Goal: Task Accomplishment & Management: Complete application form

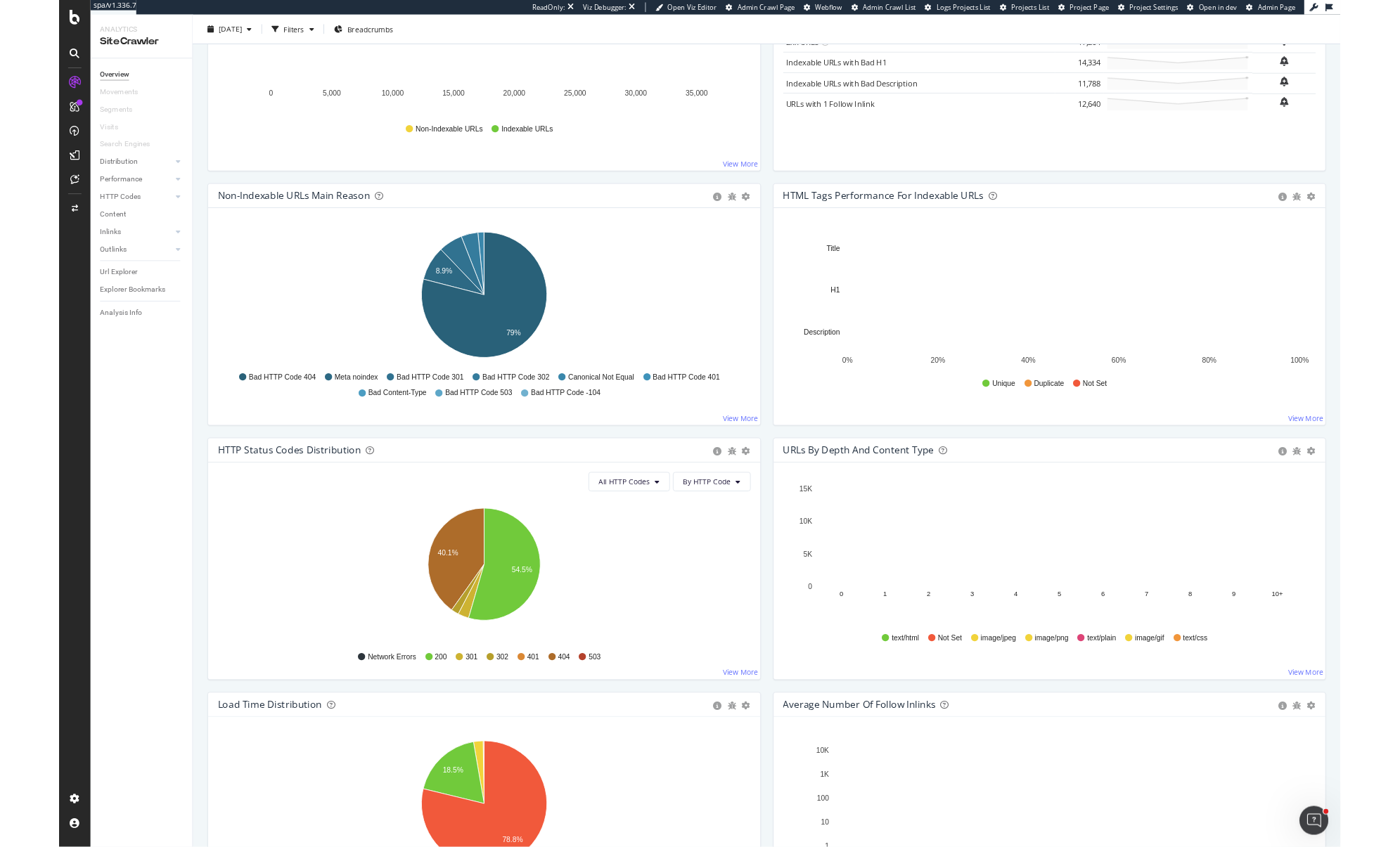
scroll to position [312, 0]
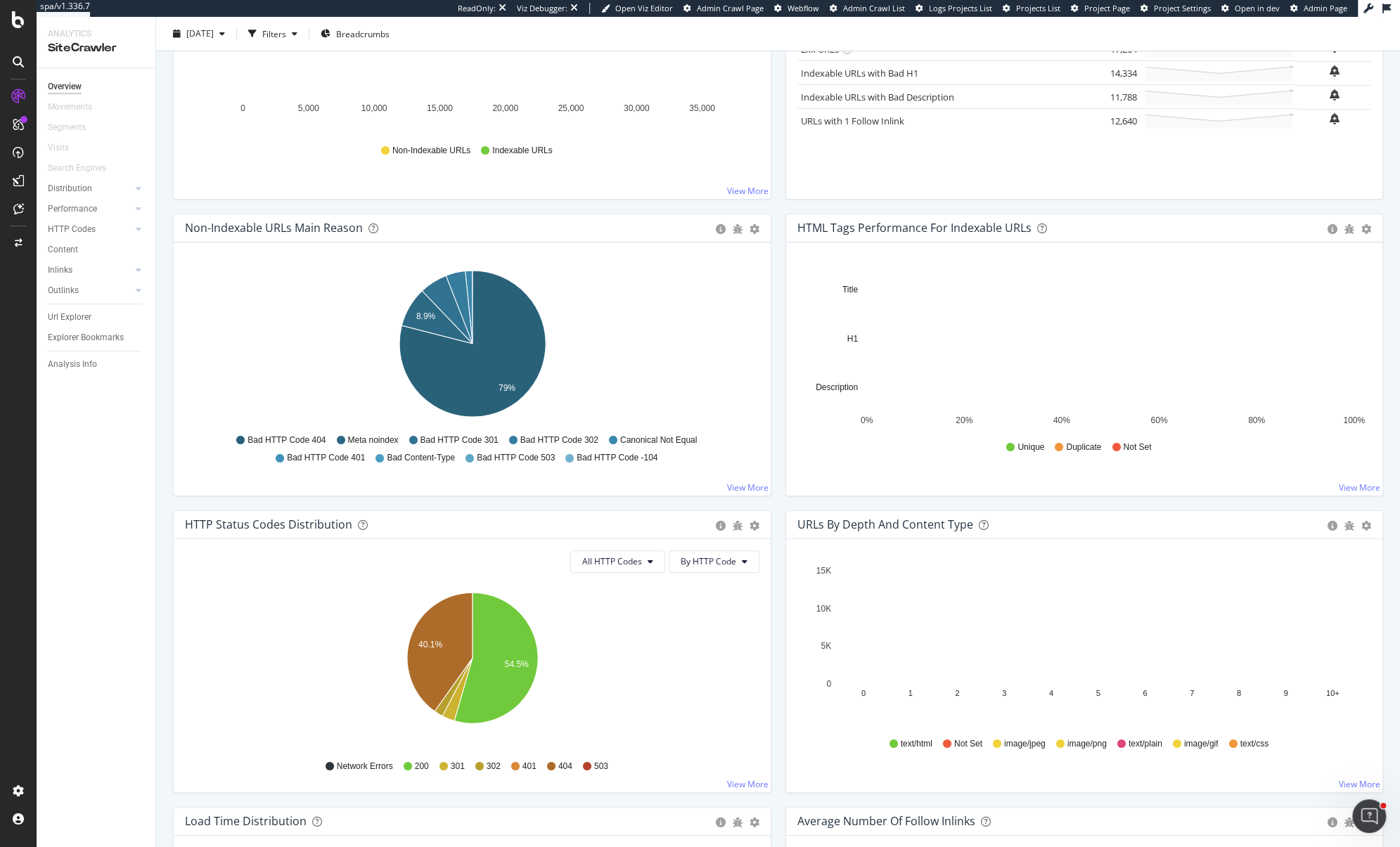
drag, startPoint x: 775, startPoint y: 349, endPoint x: 1390, endPoint y: 788, distance: 755.6
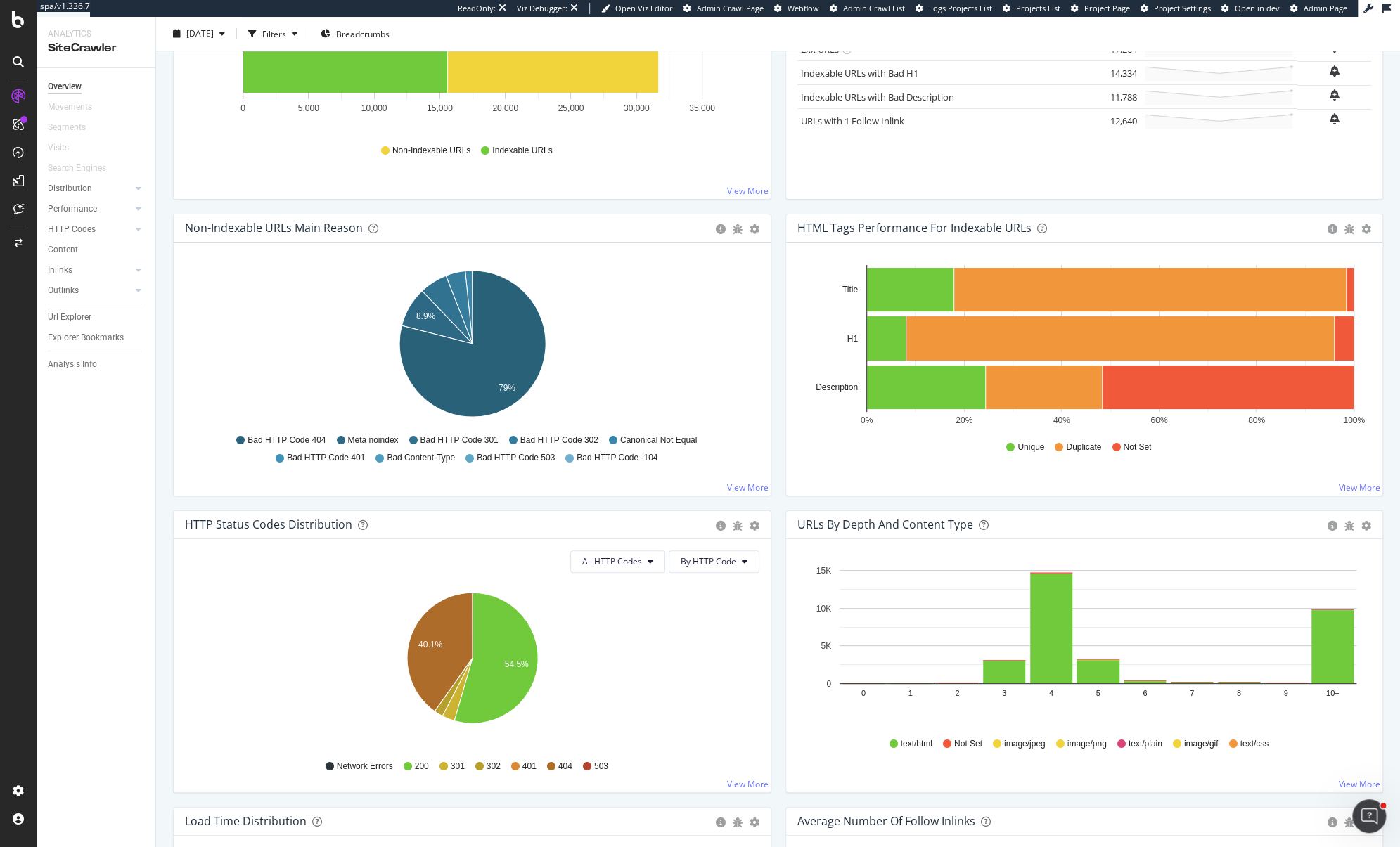
click at [1390, 788] on div "Overview JayLVMH_chaumet.com/gb_en_bbl 2025 Jul. 18th Filters Breadcrumbs Crawl…" at bounding box center [778, 432] width 1244 height 830
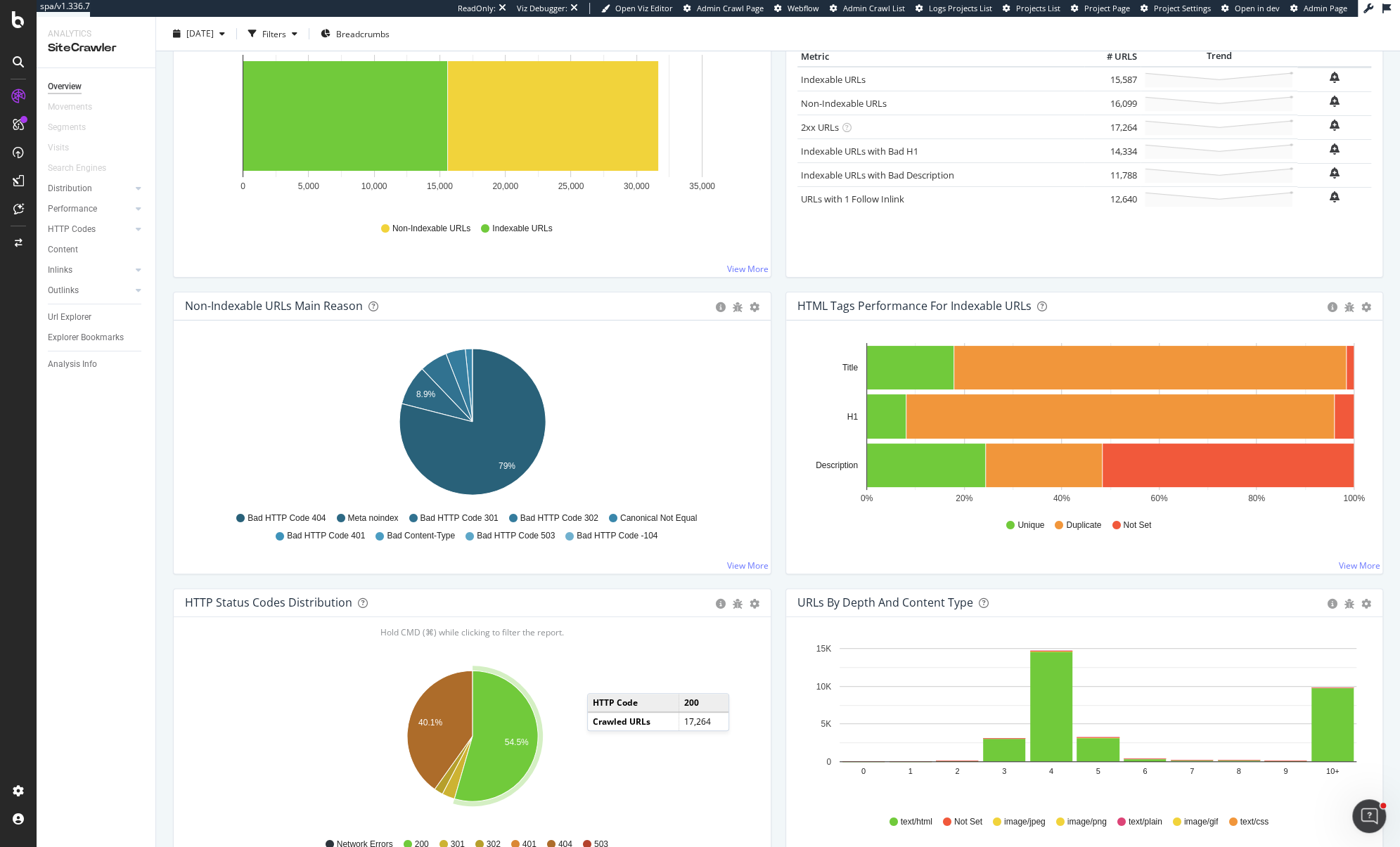
scroll to position [246, 0]
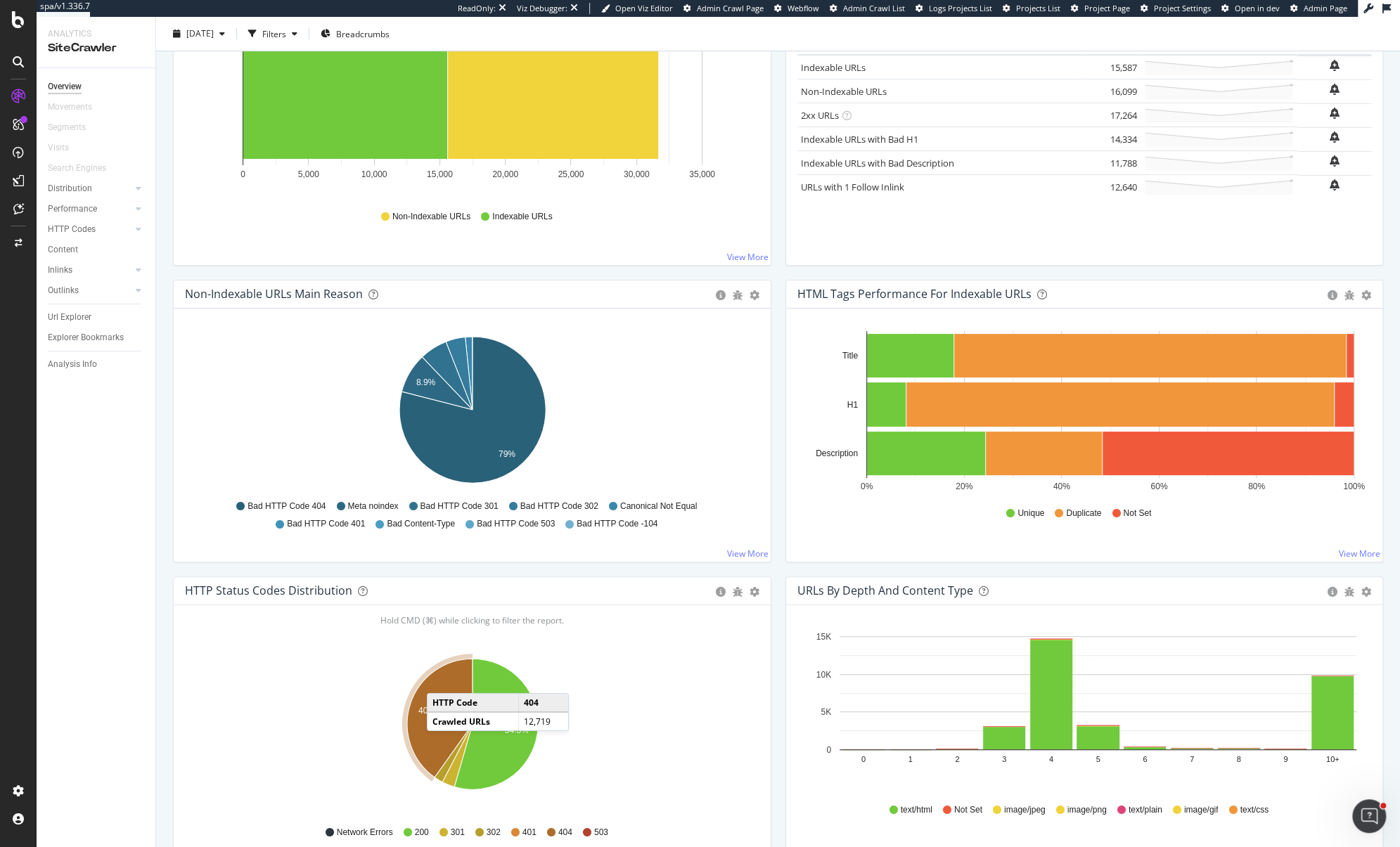
click at [440, 685] on icon "A chart." at bounding box center [439, 718] width 65 height 119
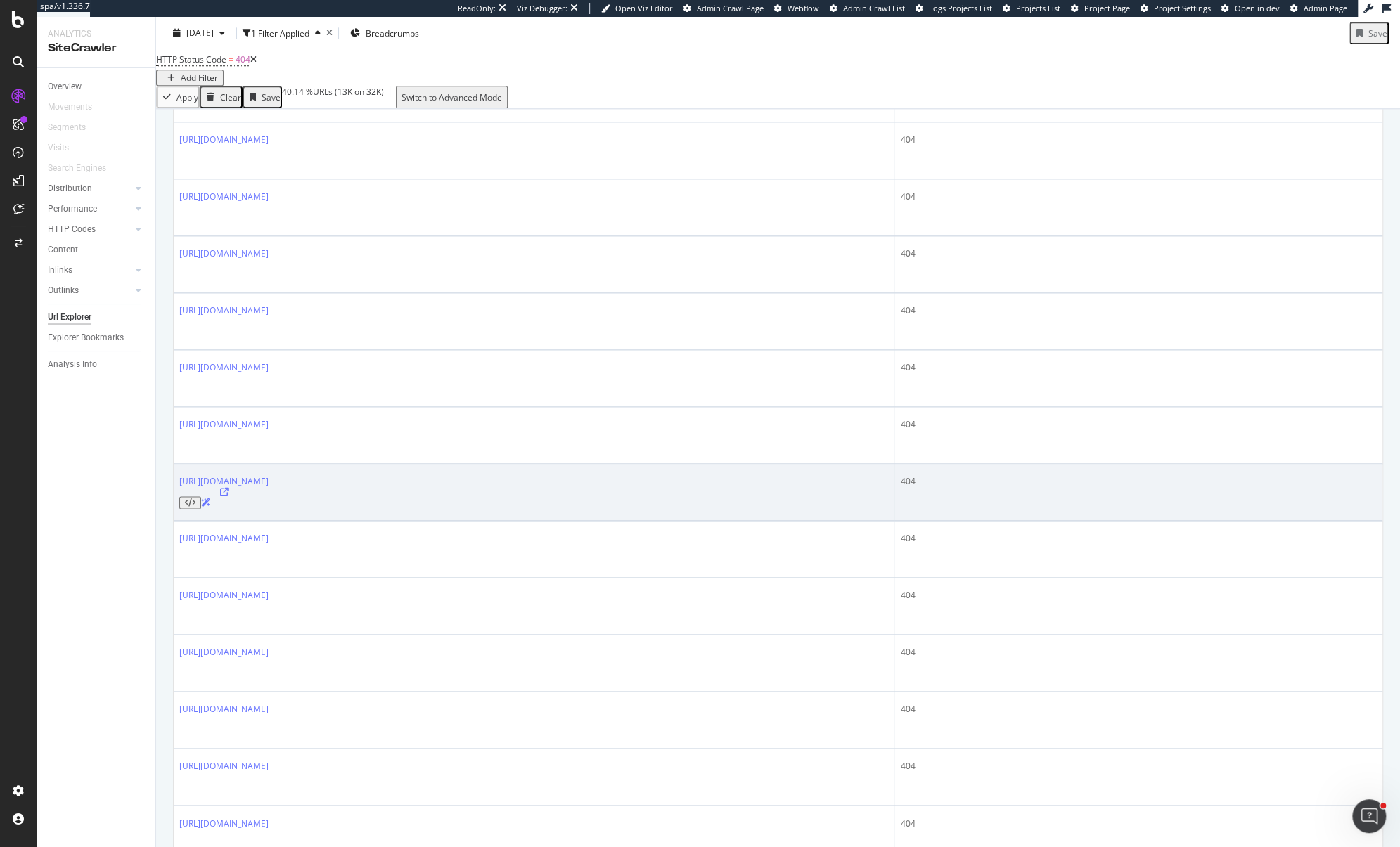
scroll to position [1597, 0]
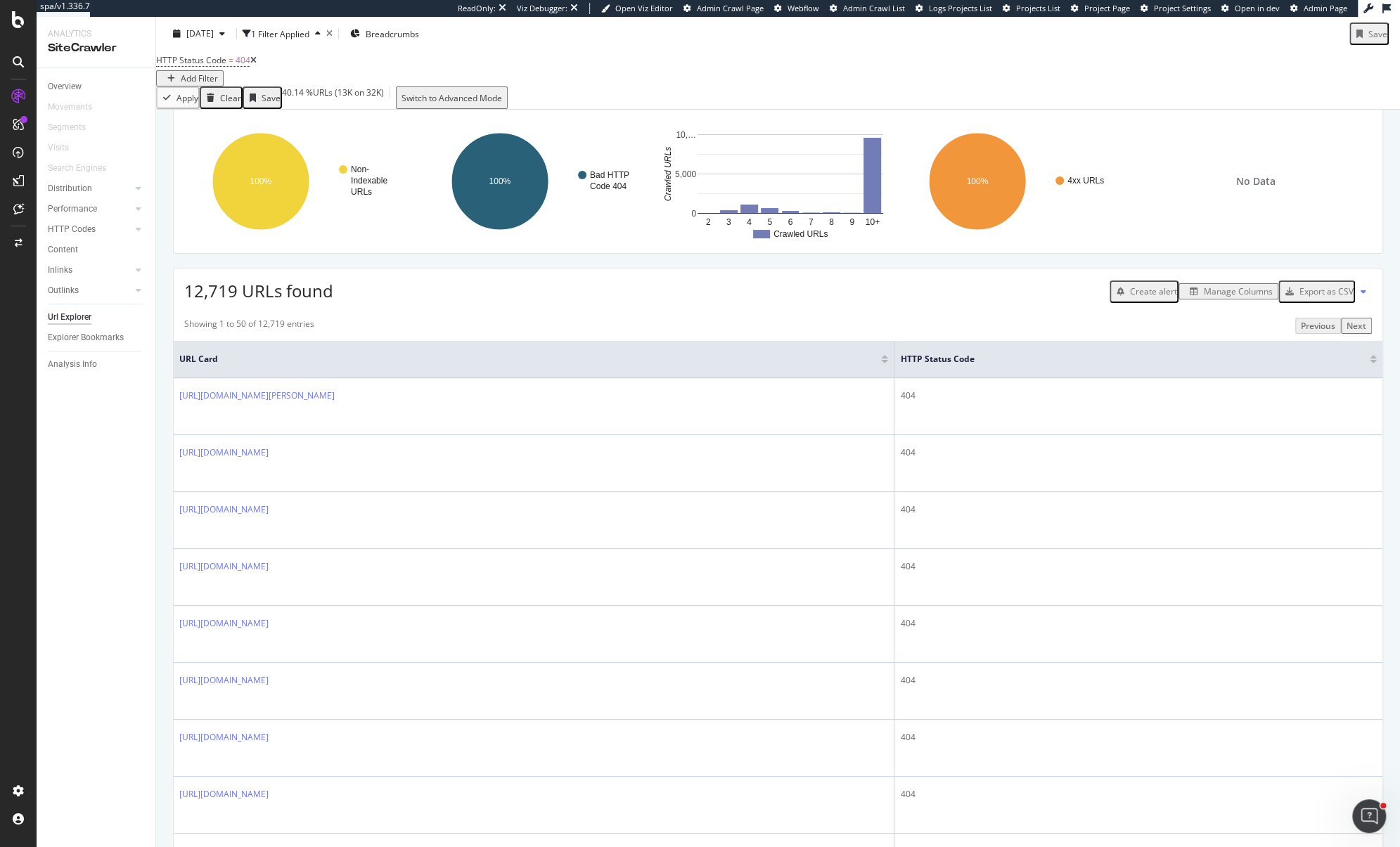
scroll to position [0, 0]
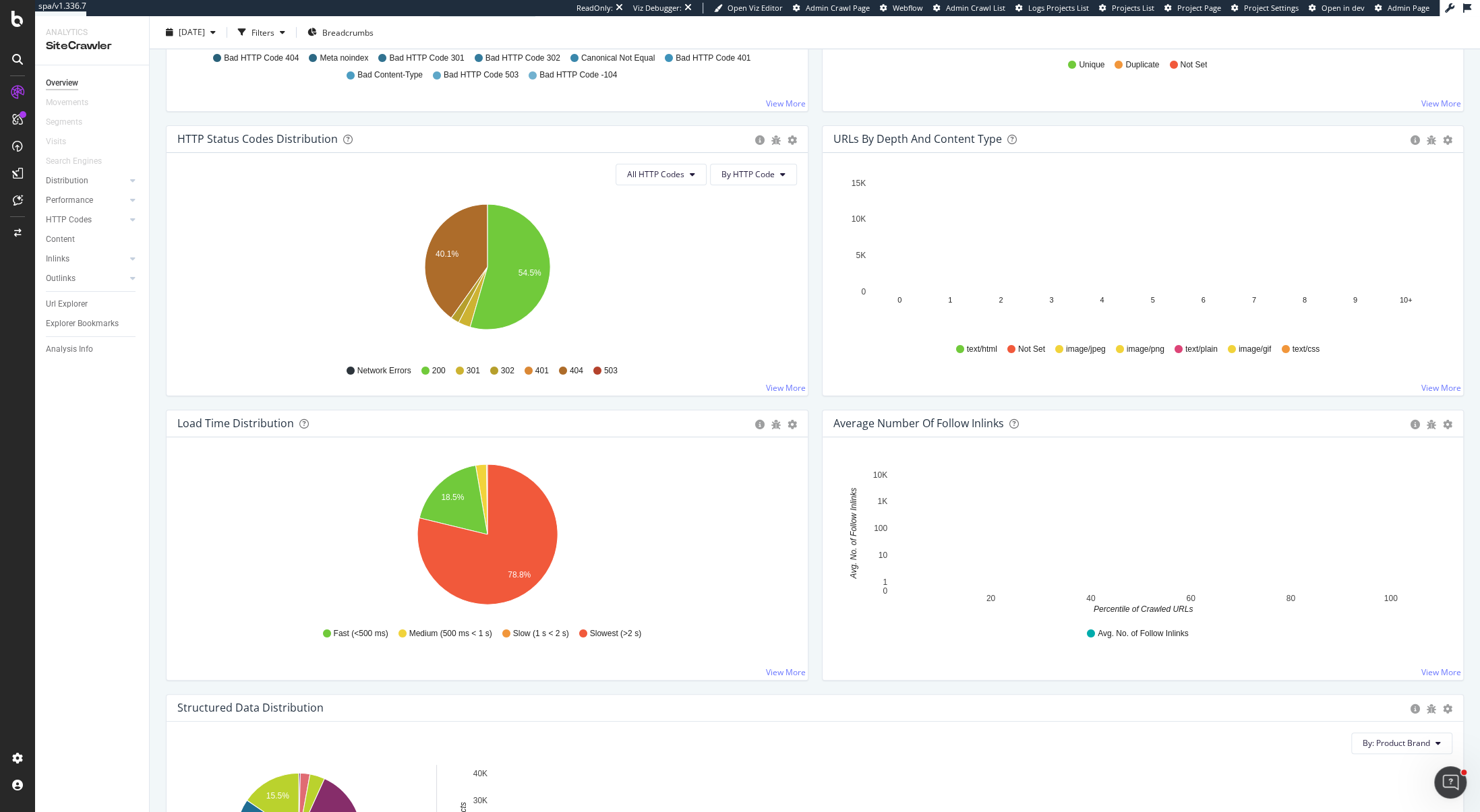
scroll to position [683, 0]
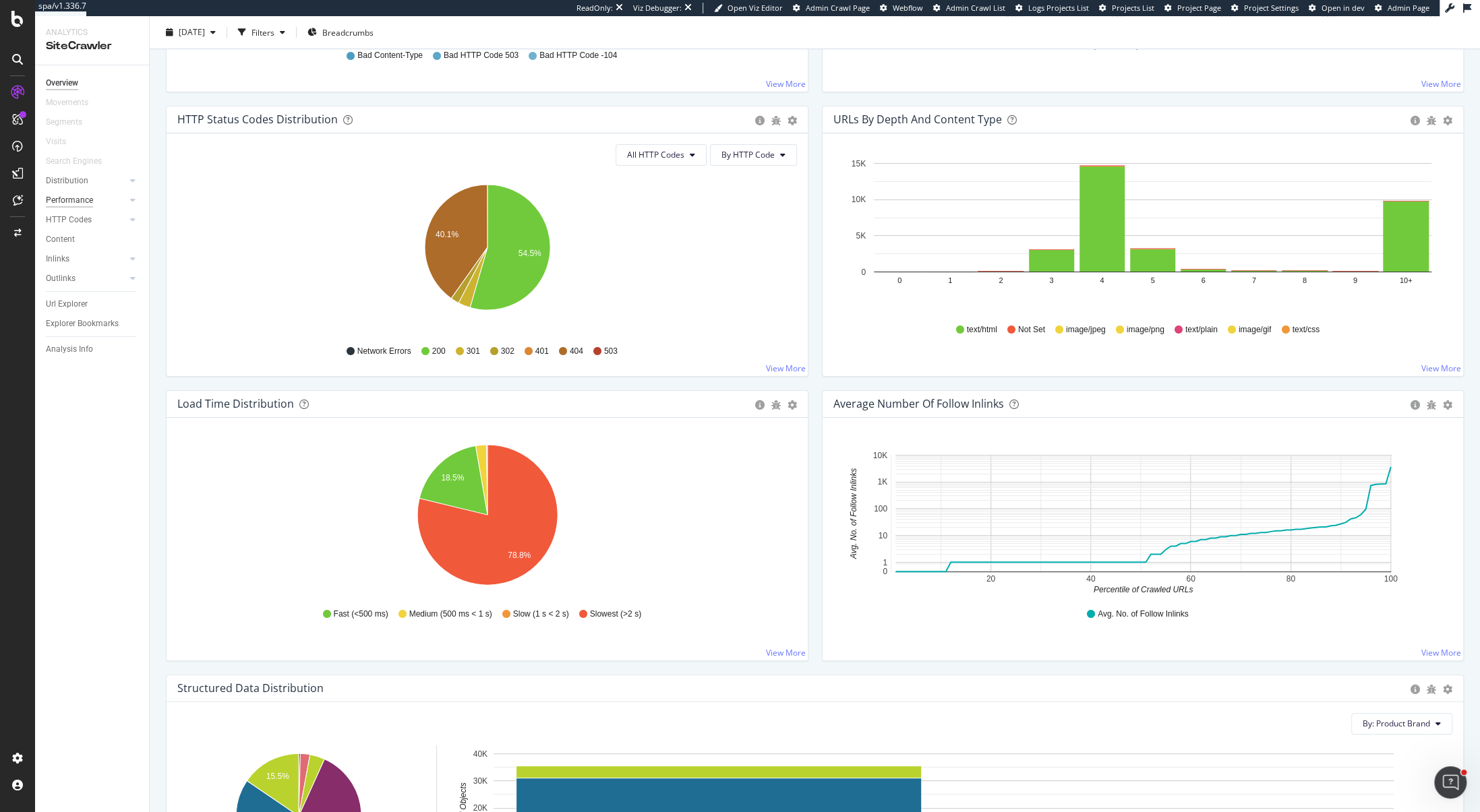
click at [77, 203] on div "Performance" at bounding box center [69, 200] width 47 height 14
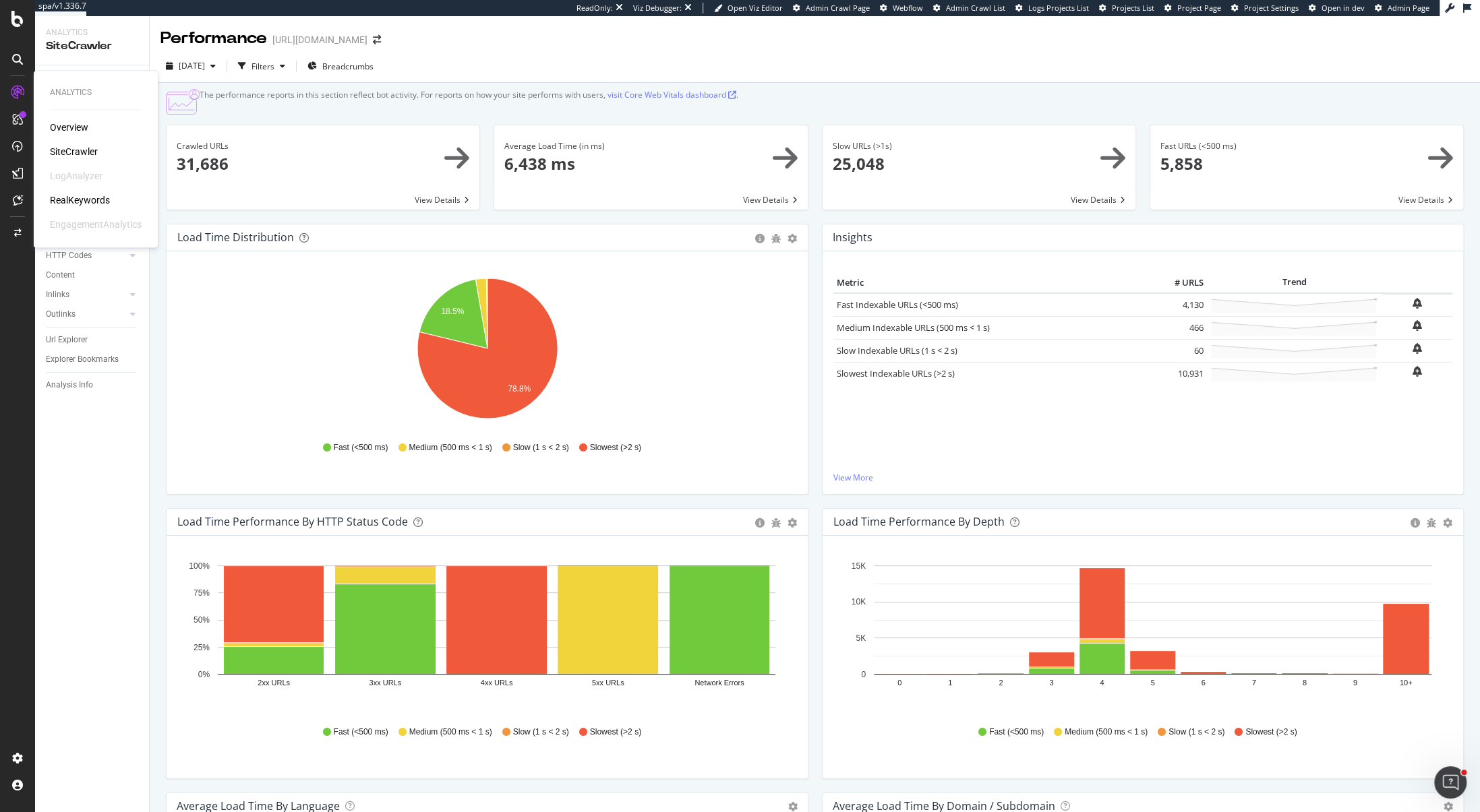
click at [69, 153] on div "SiteCrawler" at bounding box center [74, 151] width 48 height 13
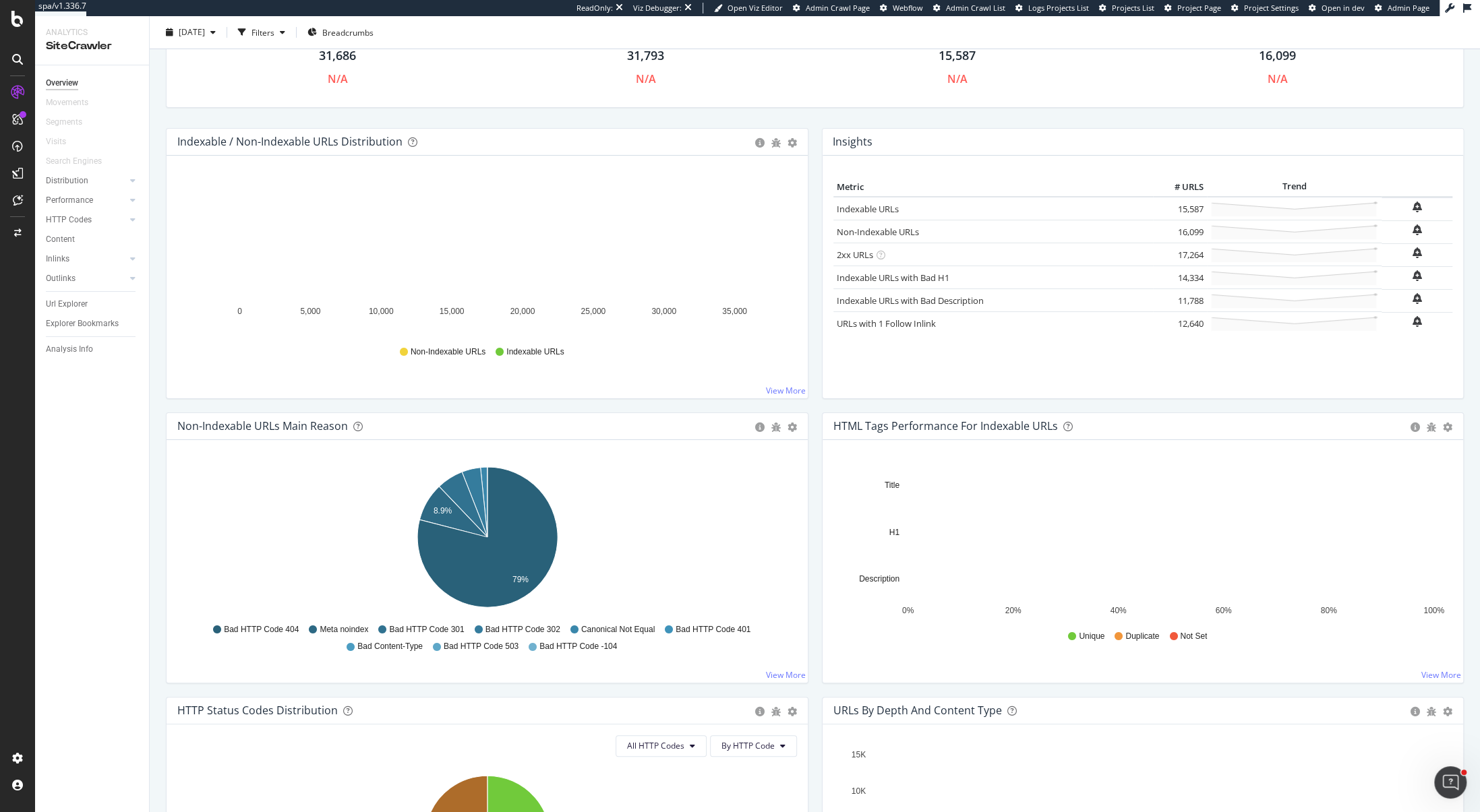
scroll to position [233, 0]
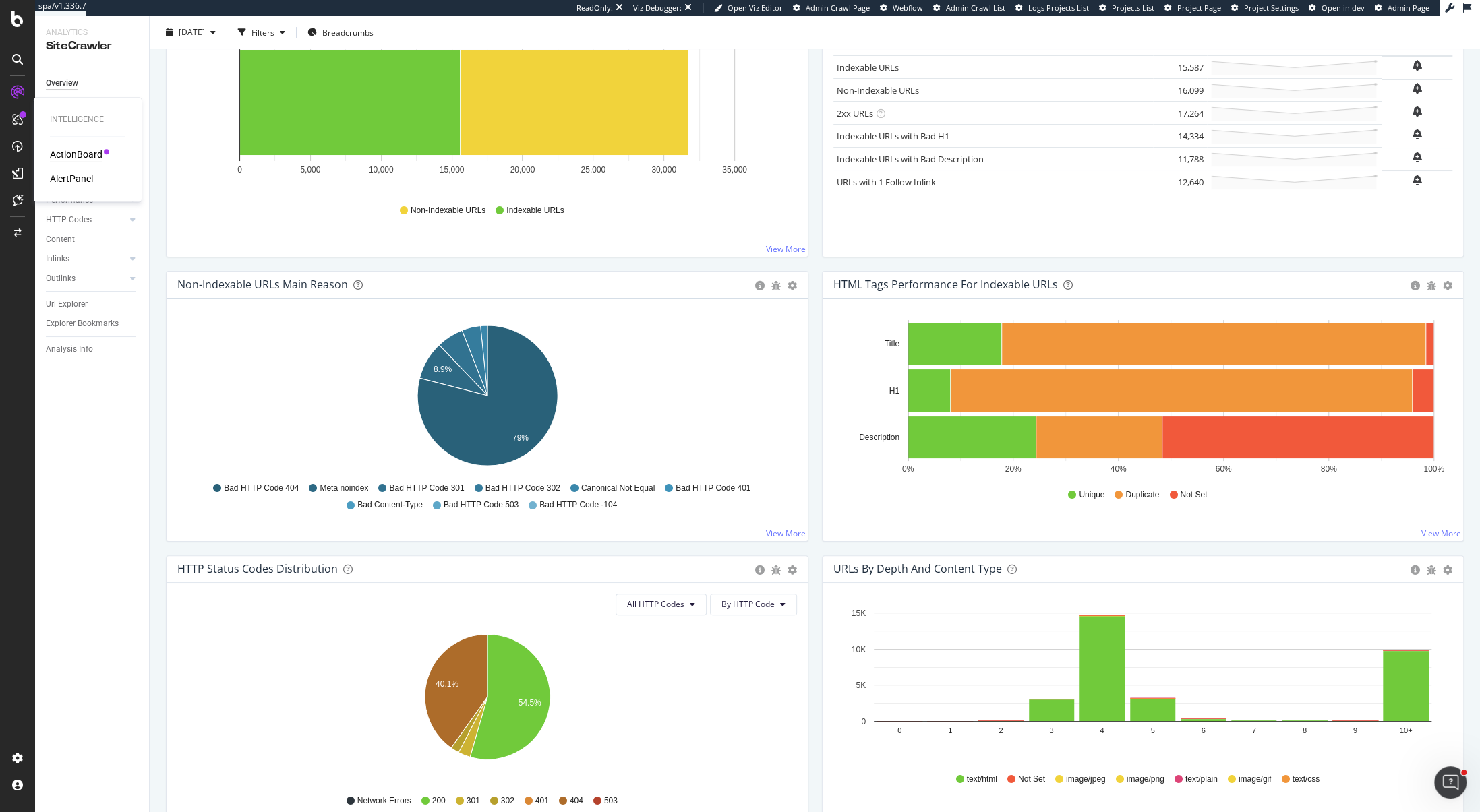
click at [78, 153] on div "ActionBoard" at bounding box center [76, 153] width 52 height 13
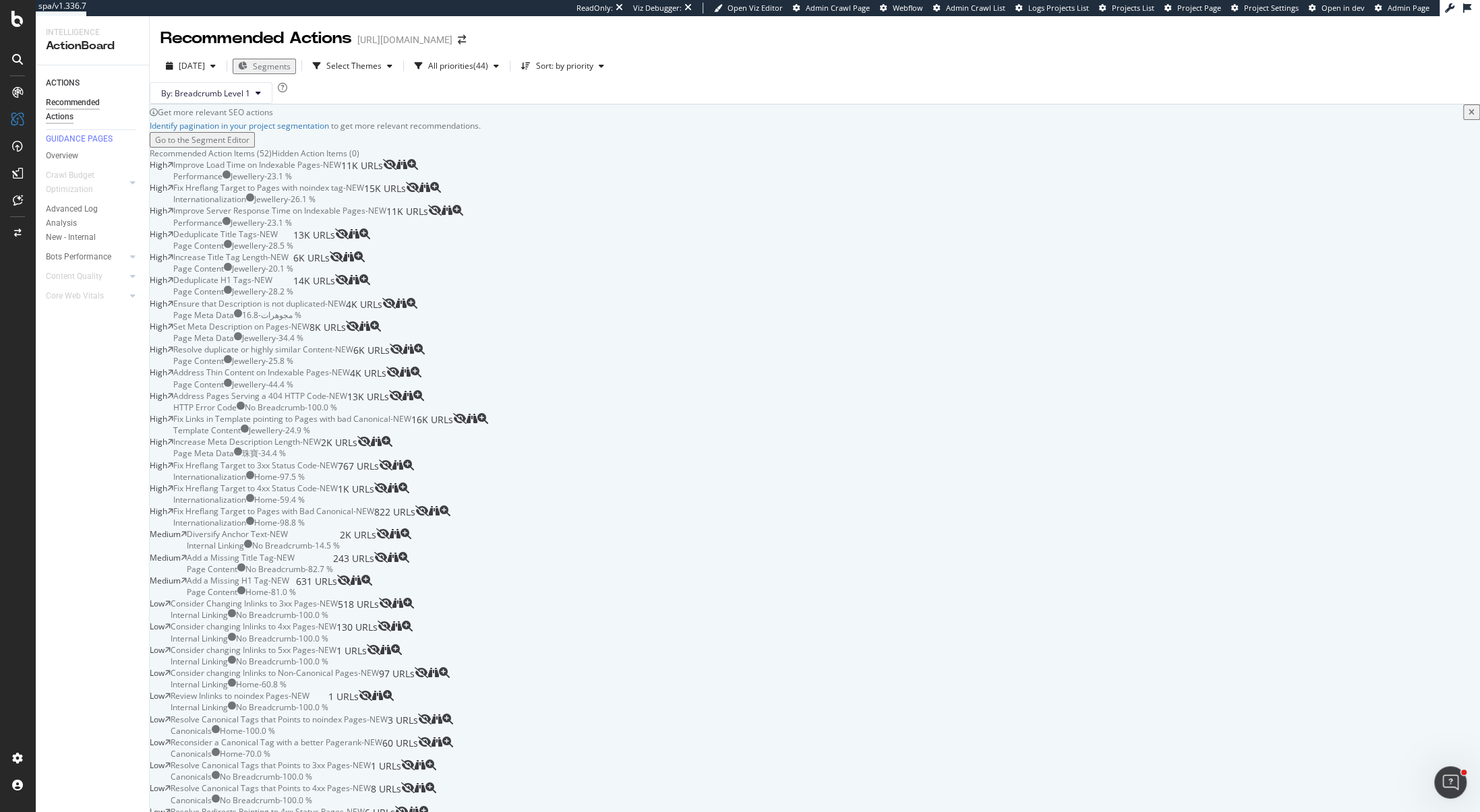
click at [346, 344] on div "Set Meta Description on Pages - NEW Page Meta Data Jewellery - 34.4 % 8K URLs" at bounding box center [260, 332] width 173 height 23
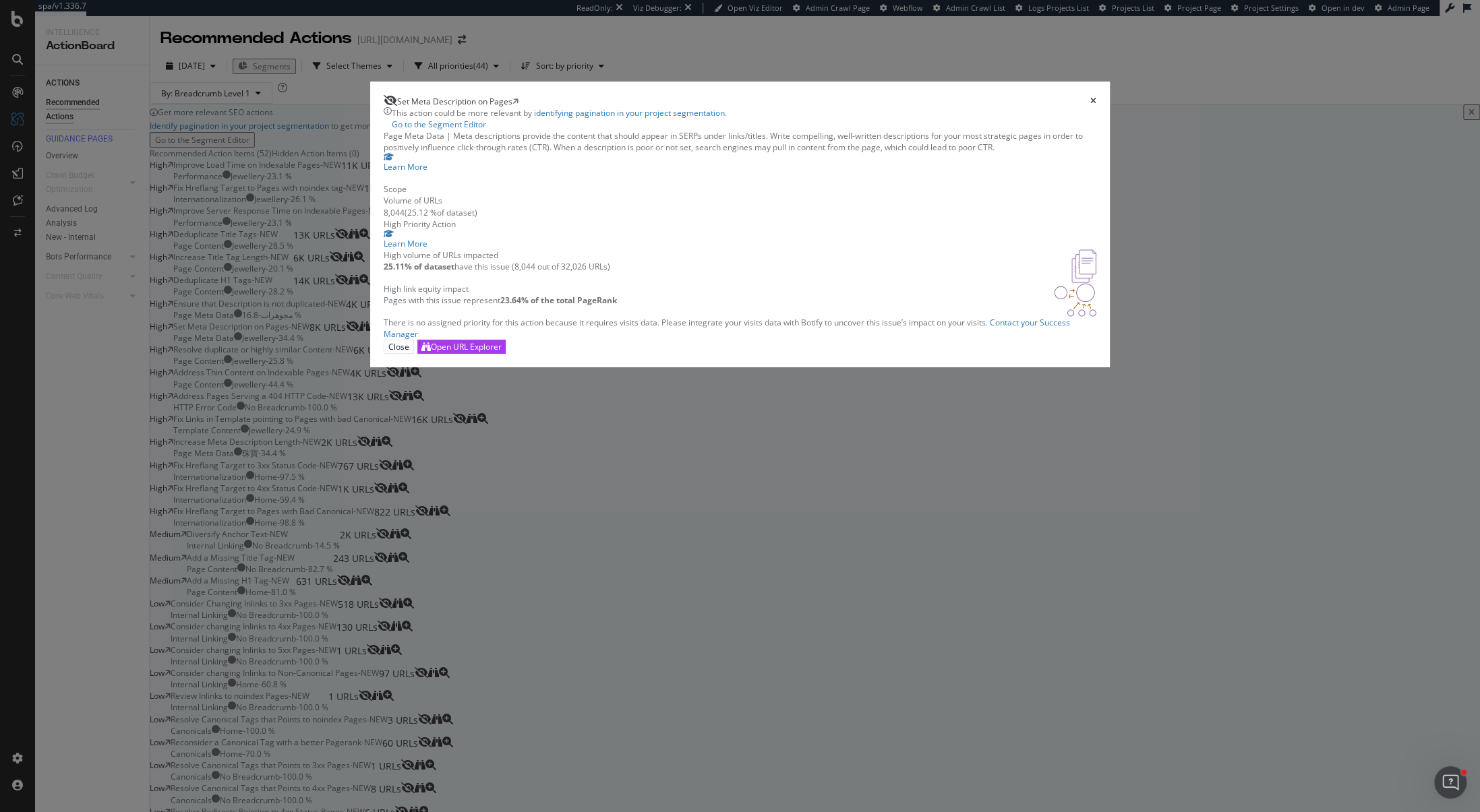
click at [983, 107] on div "Set Meta Description on Pages" at bounding box center [740, 101] width 713 height 12
click at [1090, 105] on icon "times" at bounding box center [1093, 101] width 6 height 8
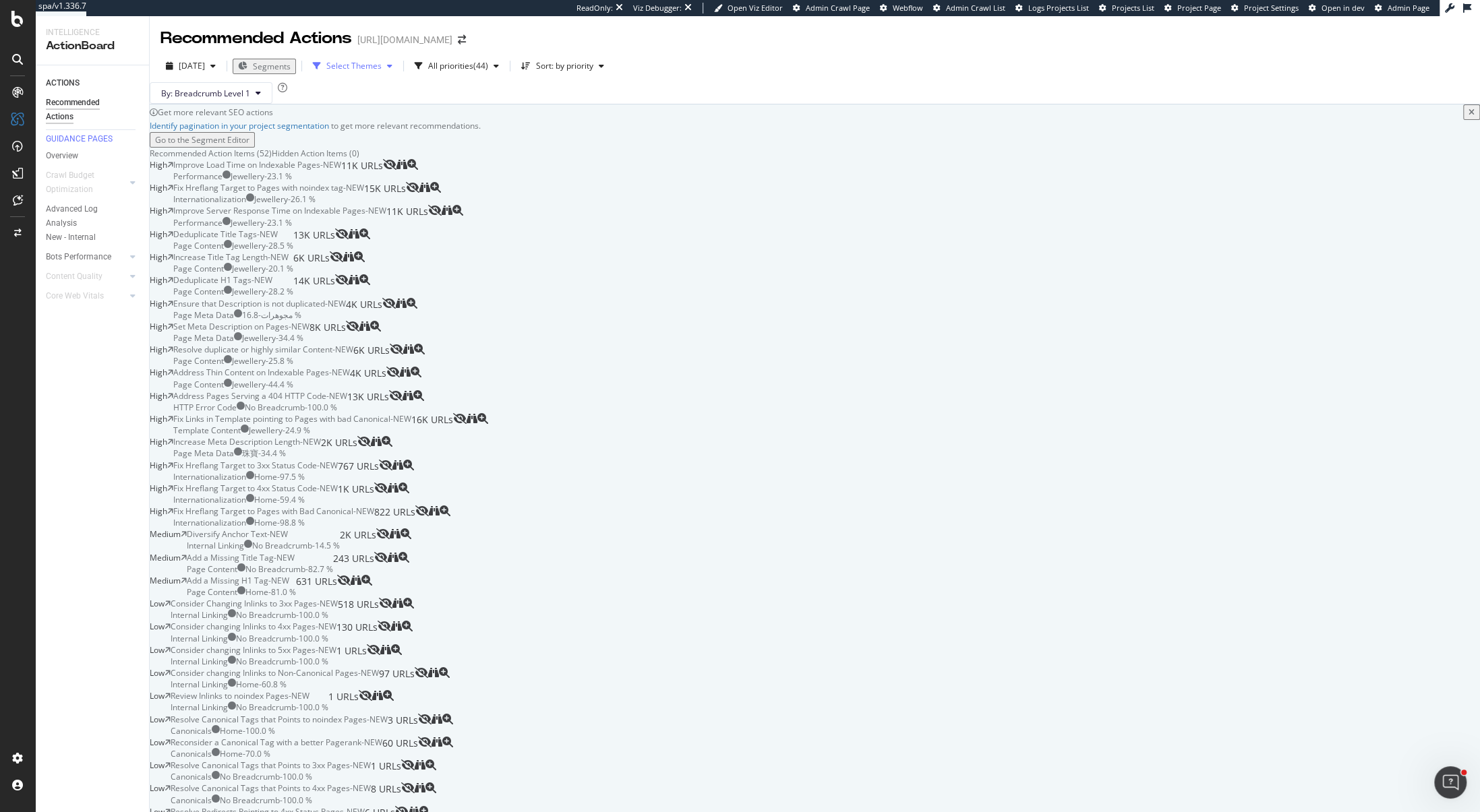
click at [380, 67] on div "Select Themes" at bounding box center [354, 66] width 56 height 8
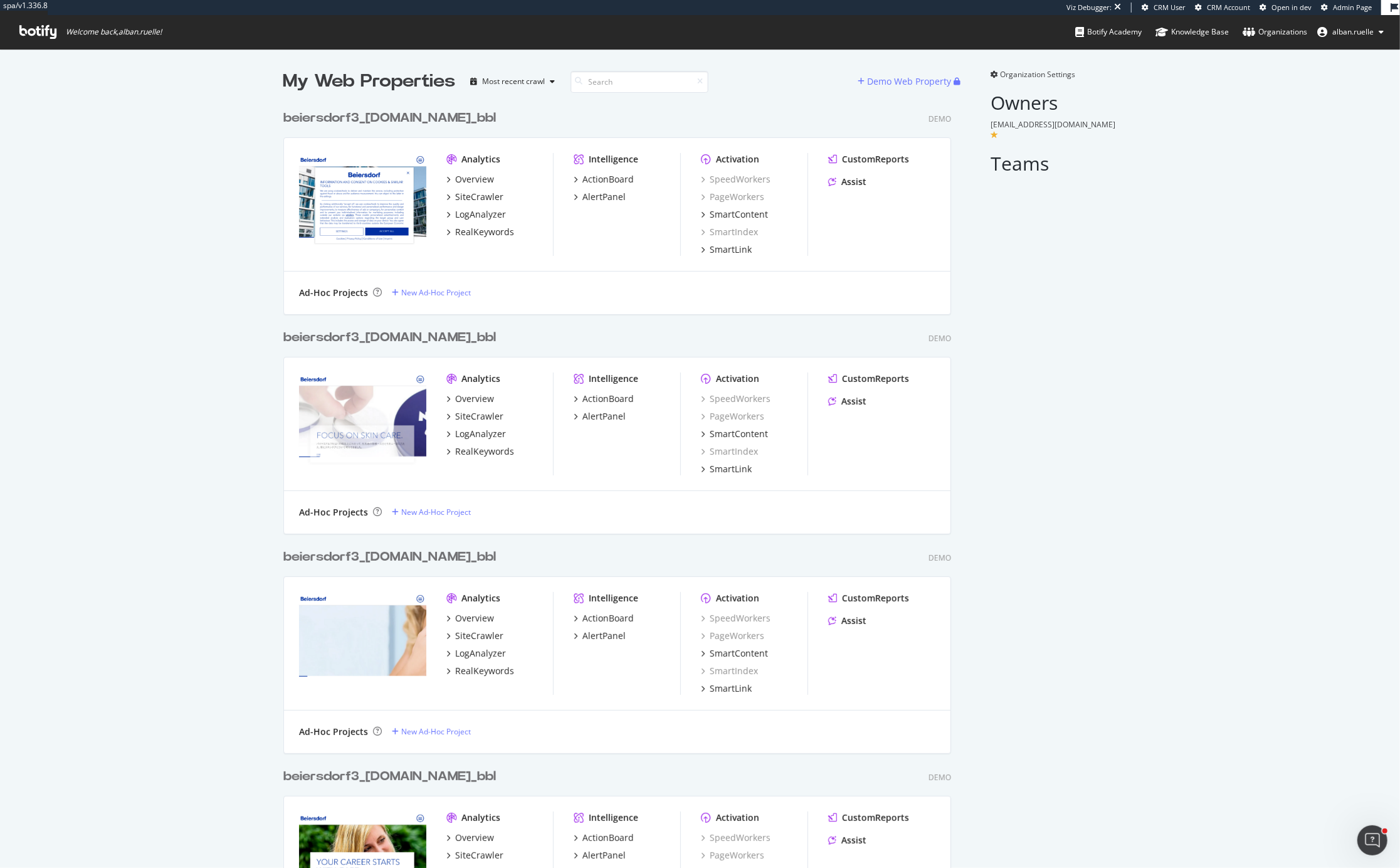
scroll to position [868, 1400]
click at [883, 82] on div "Demo Web Property" at bounding box center [909, 81] width 84 height 12
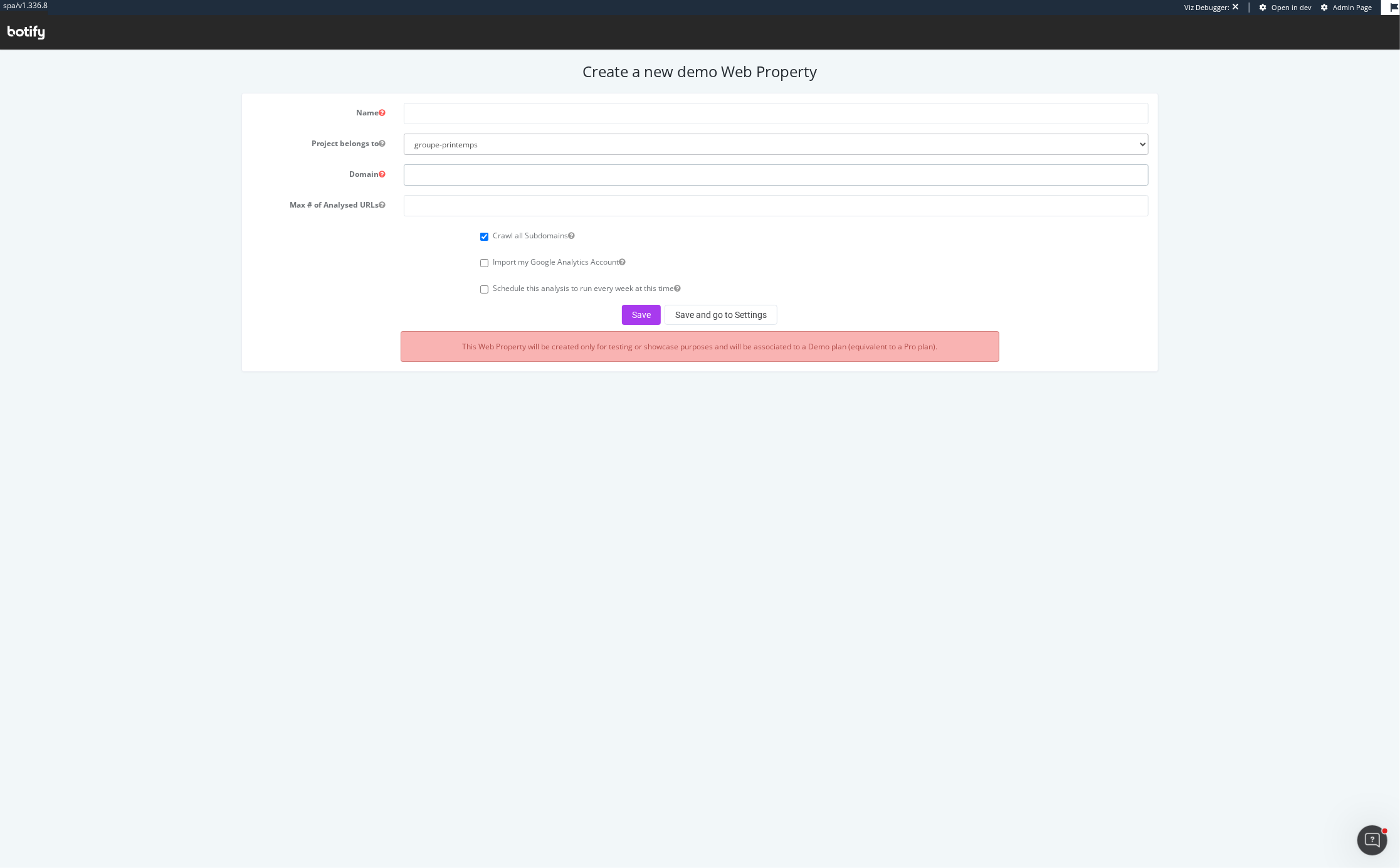
click at [511, 167] on input "text" at bounding box center [776, 174] width 744 height 22
click at [512, 145] on select "groupe-printemps inditex remy-cointreau bnp-paribas-cardif-0124 albanruelle-org…" at bounding box center [776, 143] width 744 height 22
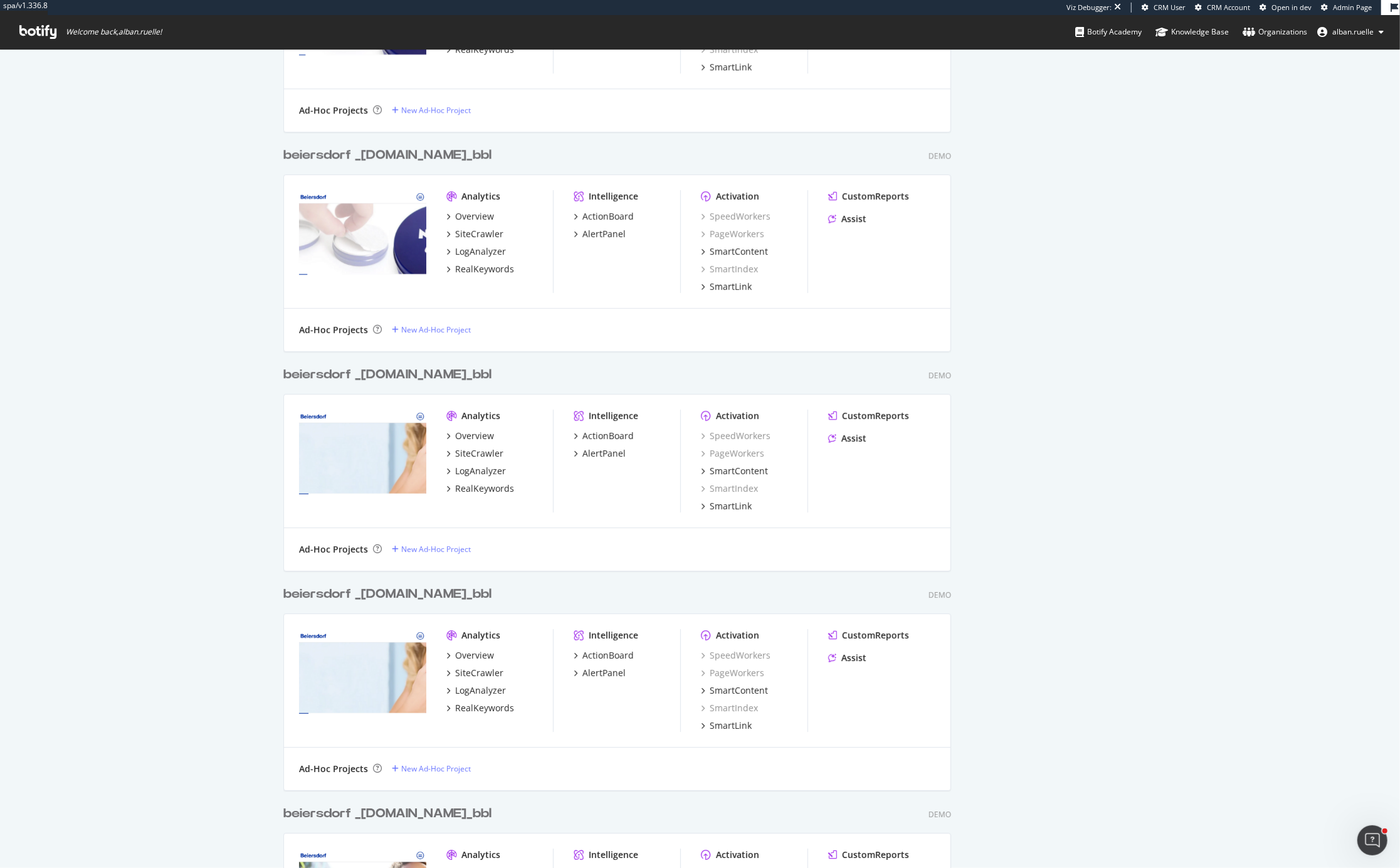
scroll to position [1, 1]
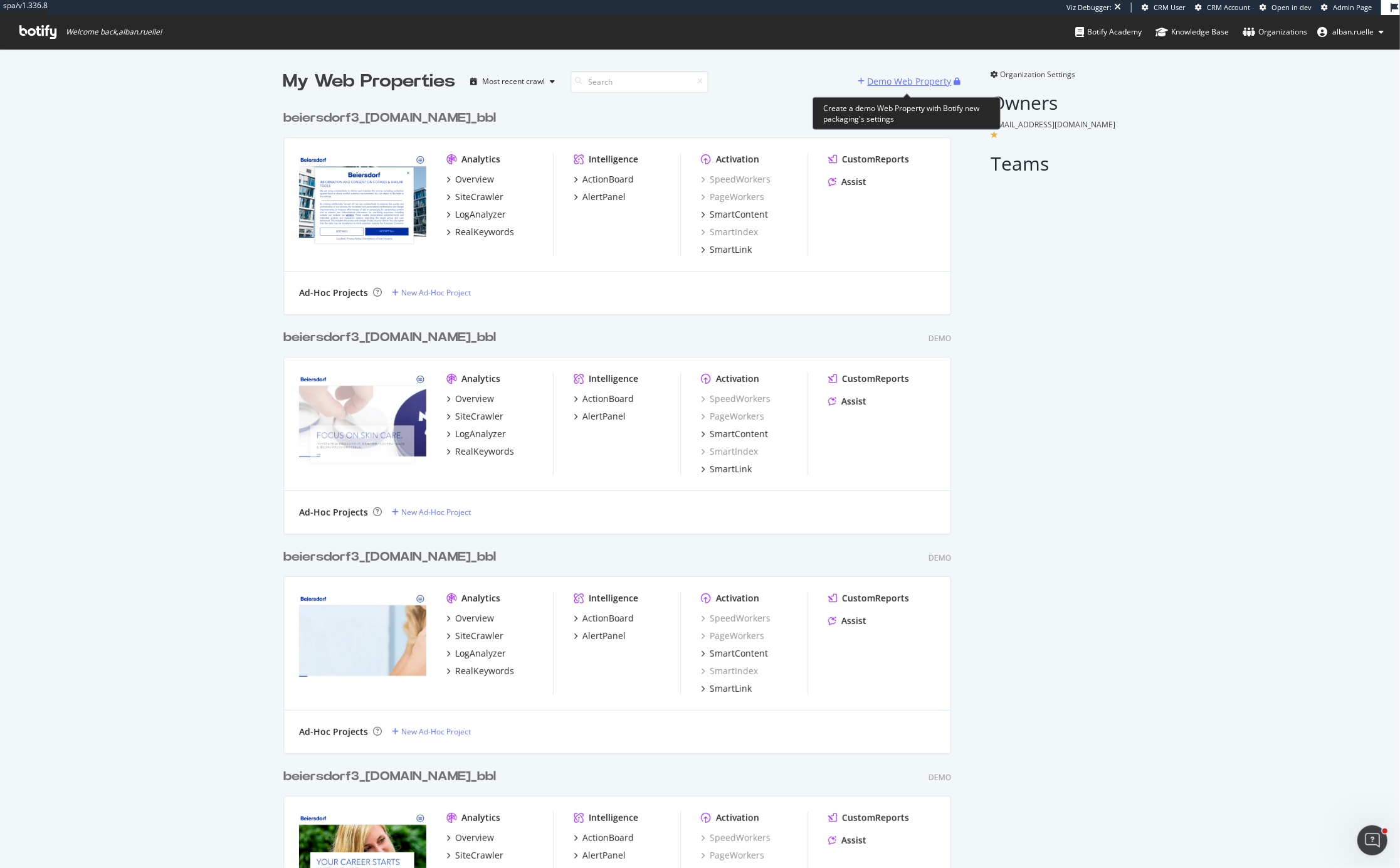
click at [907, 82] on div "Demo Web Property" at bounding box center [909, 81] width 84 height 12
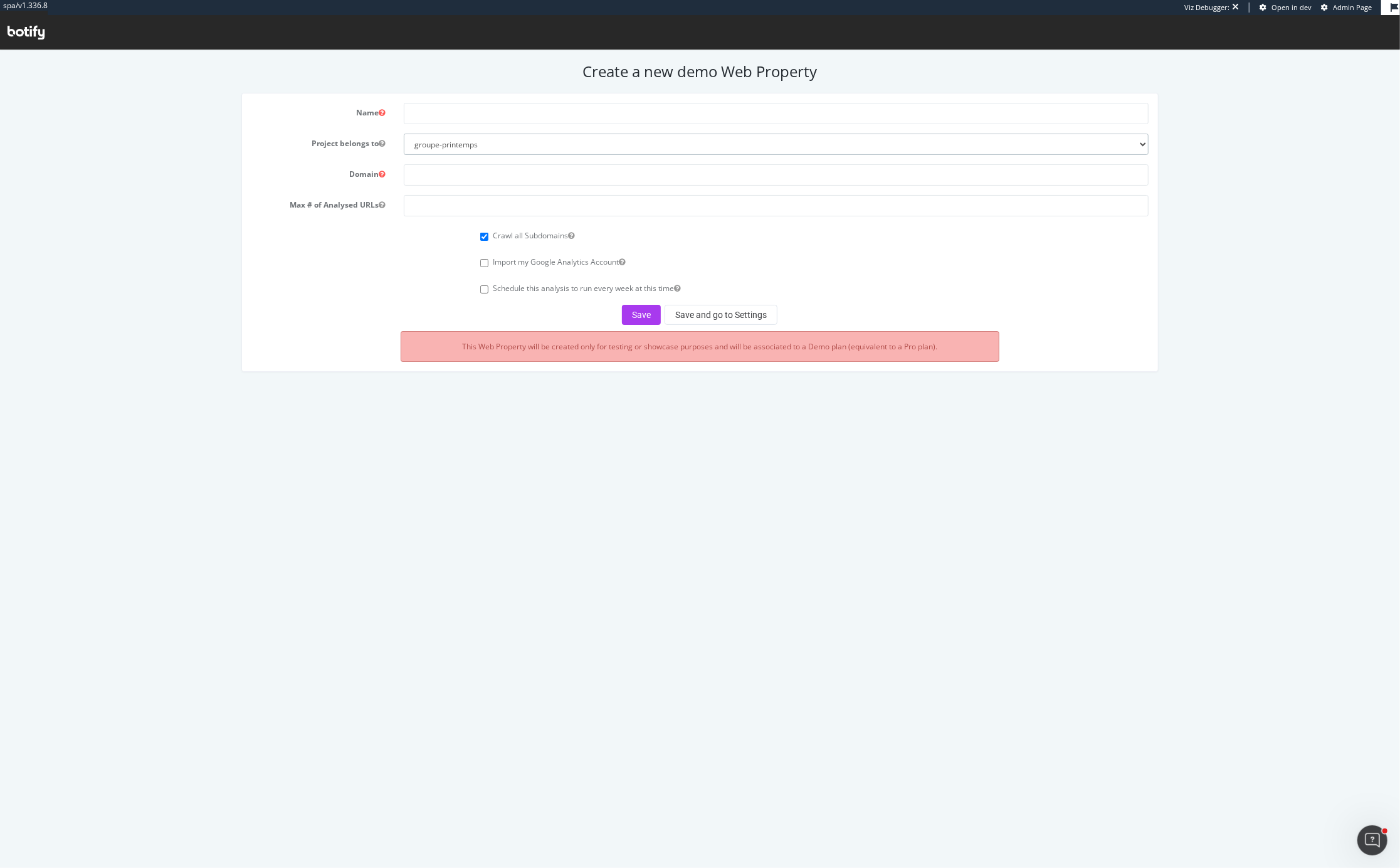
click at [570, 144] on select "groupe-printemps inditex remy-cointreau bnp-paribas-cardif-0124 albanruelle-org…" at bounding box center [776, 143] width 744 height 22
select select "41058"
click at [458, 115] on input "text" at bounding box center [776, 113] width 744 height 22
click at [460, 177] on input "text" at bounding box center [776, 174] width 744 height 22
paste input "[URL][DOMAIN_NAME][PERSON_NAME]"
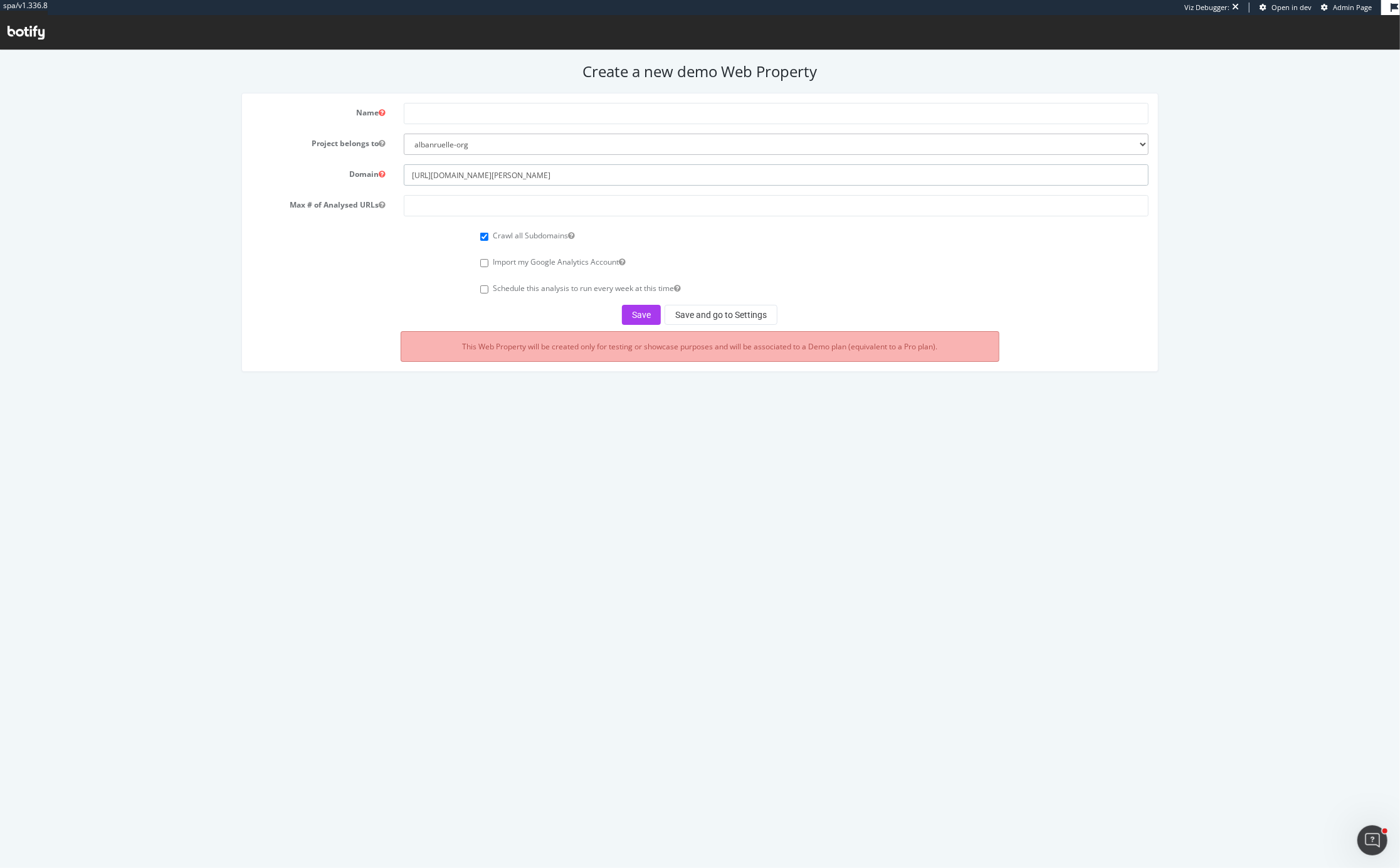
type input "[URL][DOMAIN_NAME][PERSON_NAME]"
click at [453, 117] on input "text" at bounding box center [776, 113] width 744 height 22
type input "La Prairie"
click at [491, 207] on input "number" at bounding box center [776, 205] width 744 height 22
type input "10000"
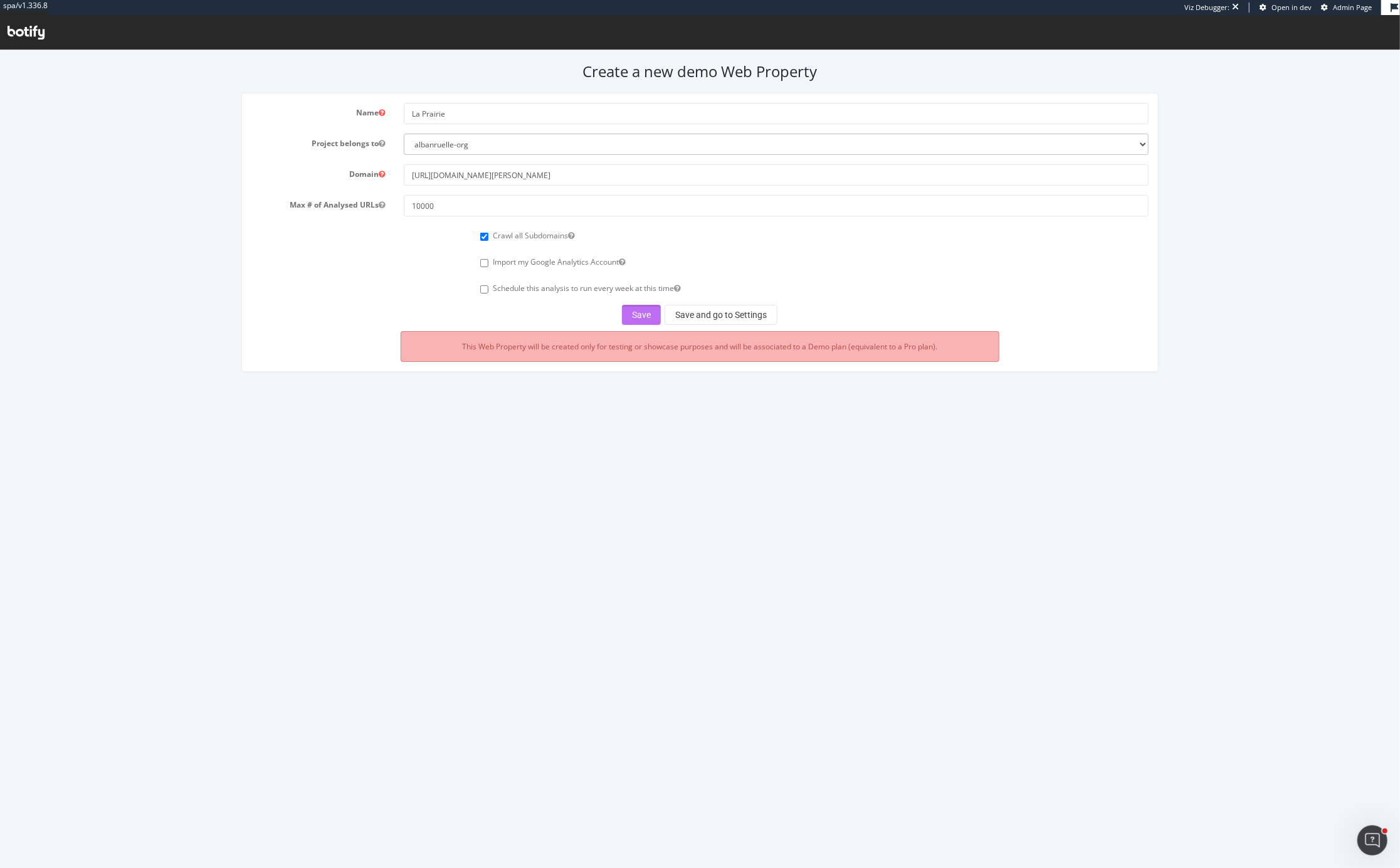
click at [635, 315] on button "Save" at bounding box center [641, 314] width 39 height 20
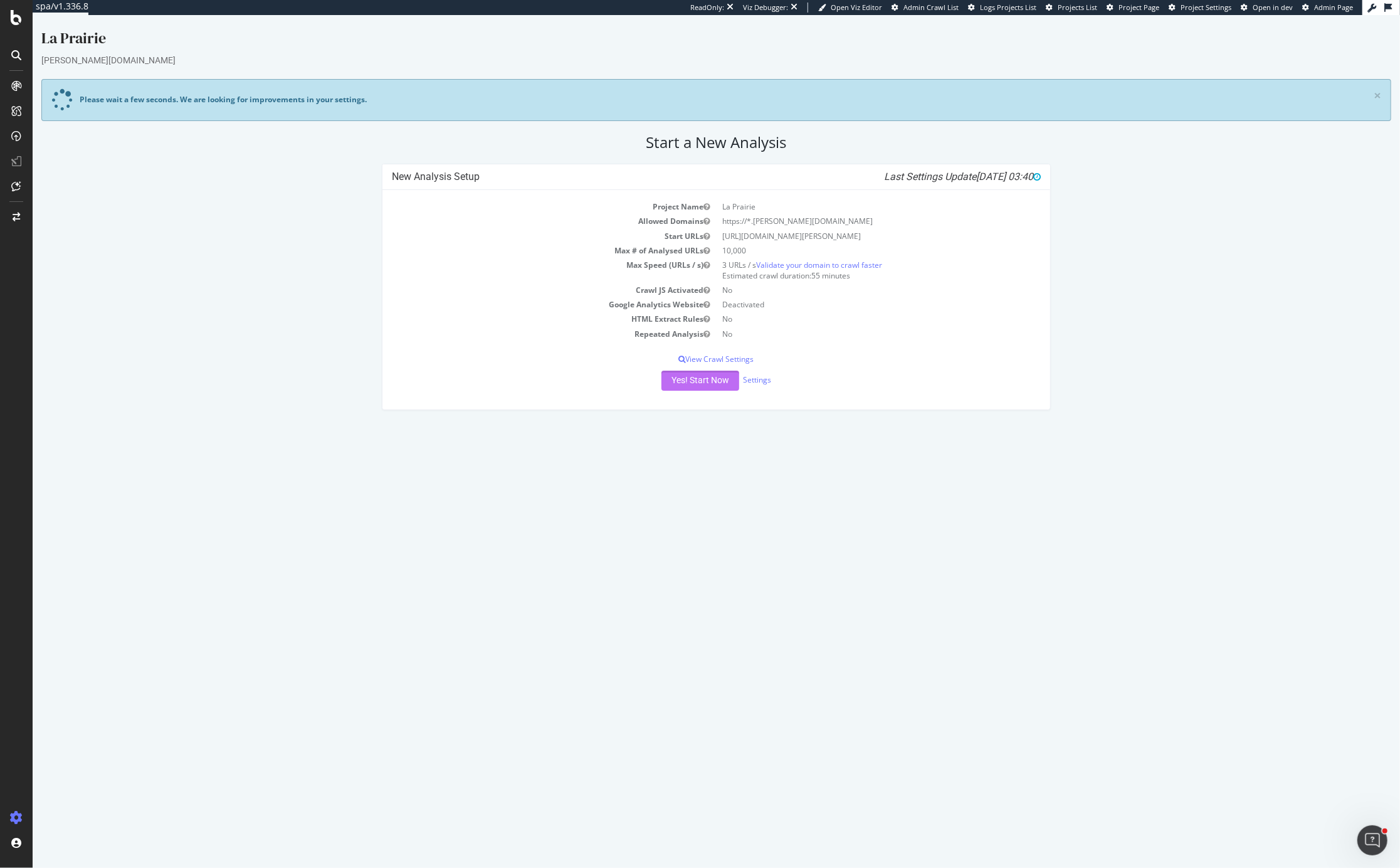
click at [679, 375] on button "Yes! Start Now" at bounding box center [700, 381] width 77 height 20
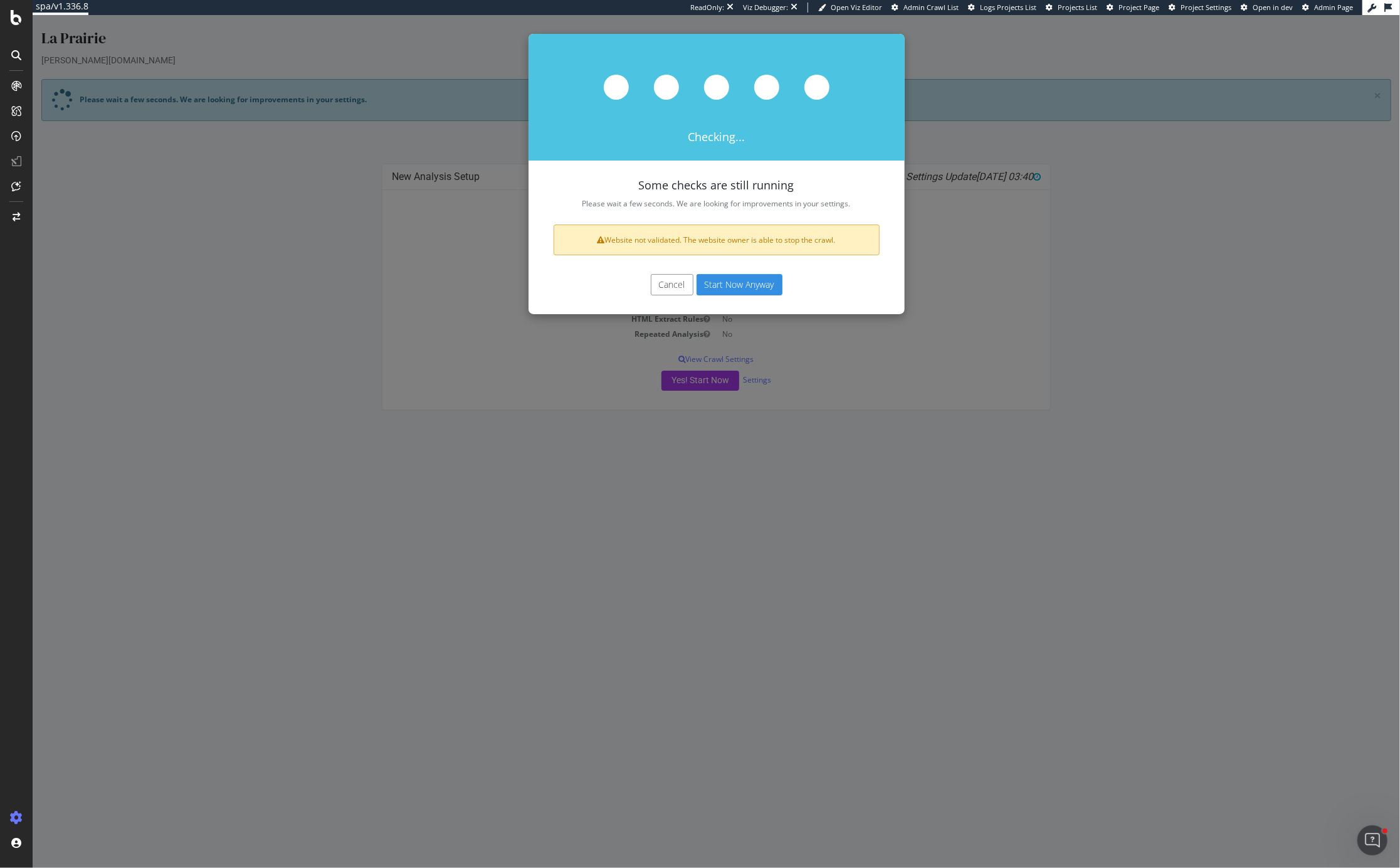
click at [721, 291] on button "Start Now Anyway" at bounding box center [739, 285] width 86 height 22
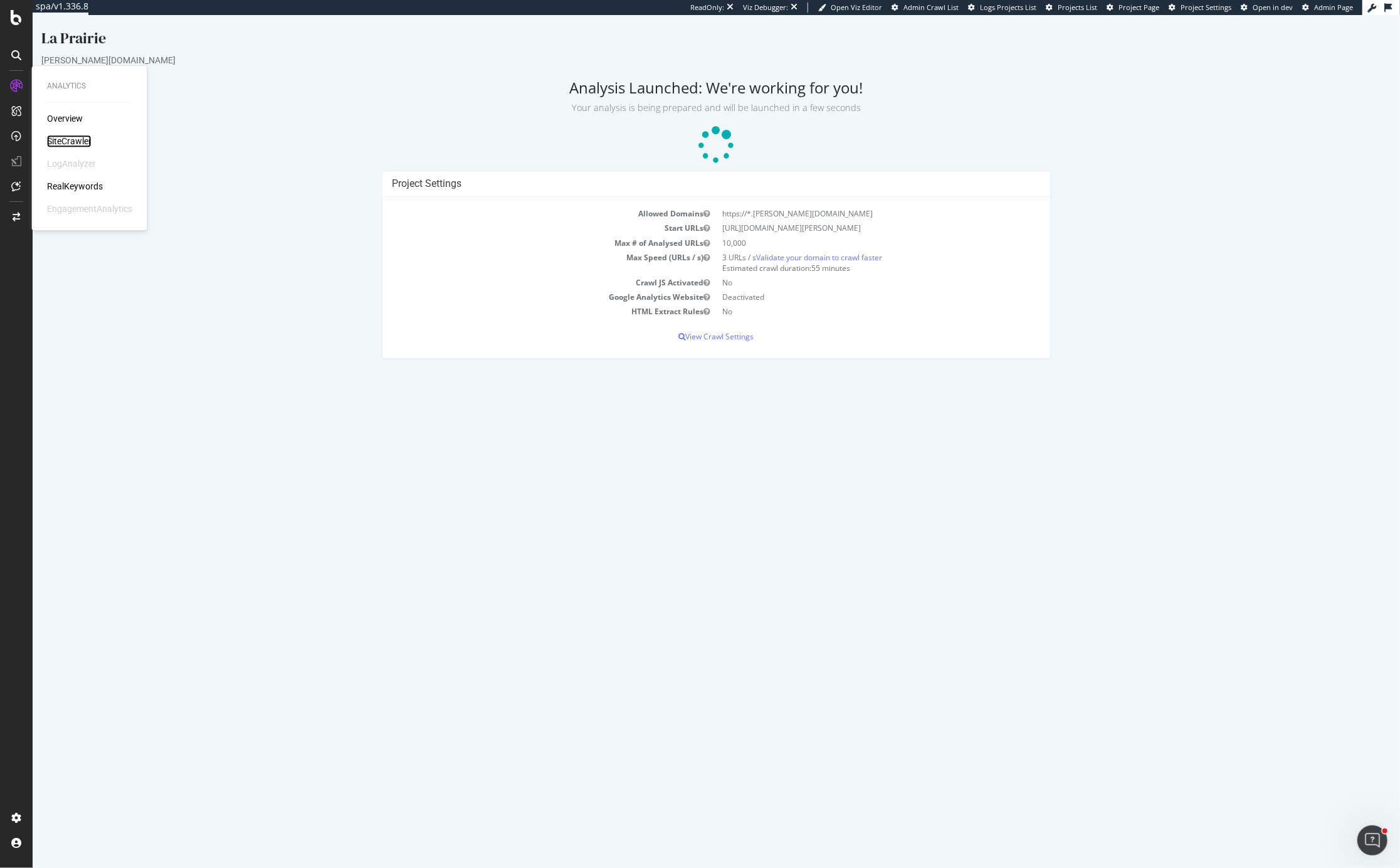
click at [76, 136] on div "SiteCrawler" at bounding box center [70, 141] width 44 height 12
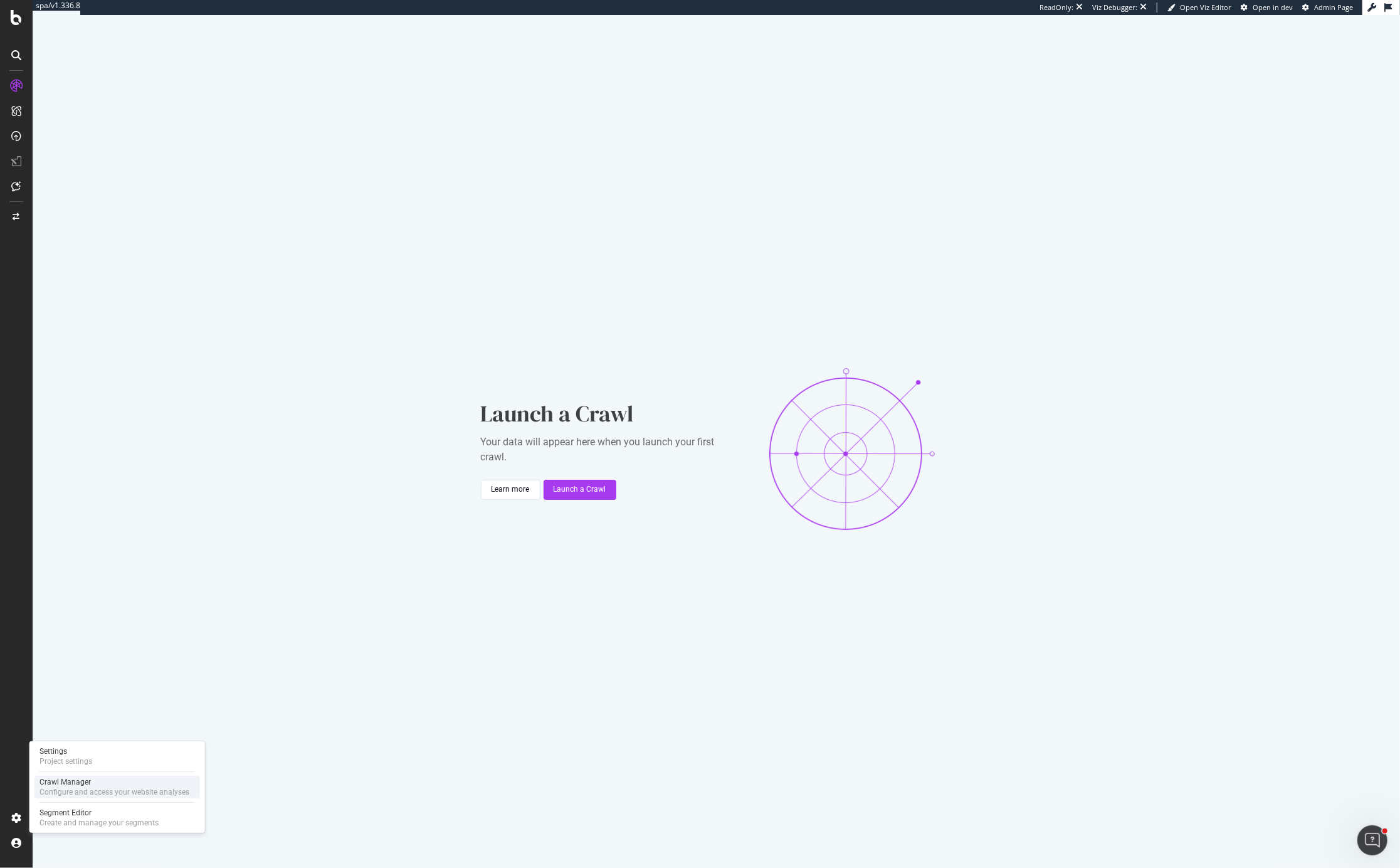
click at [68, 789] on div "Configure and access your website analyses" at bounding box center [114, 792] width 150 height 10
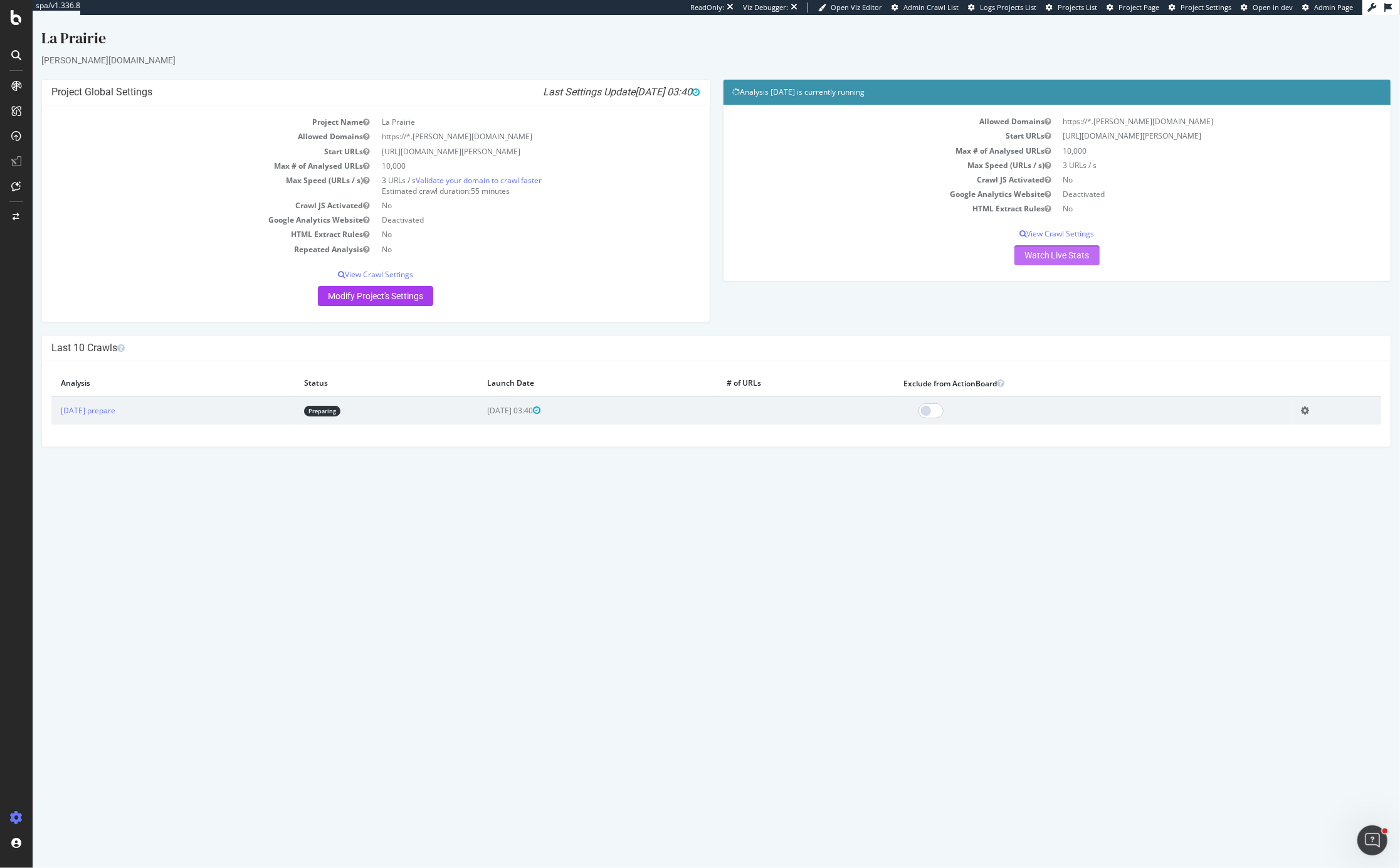
click at [1041, 258] on link "Watch Live Stats" at bounding box center [1056, 255] width 85 height 20
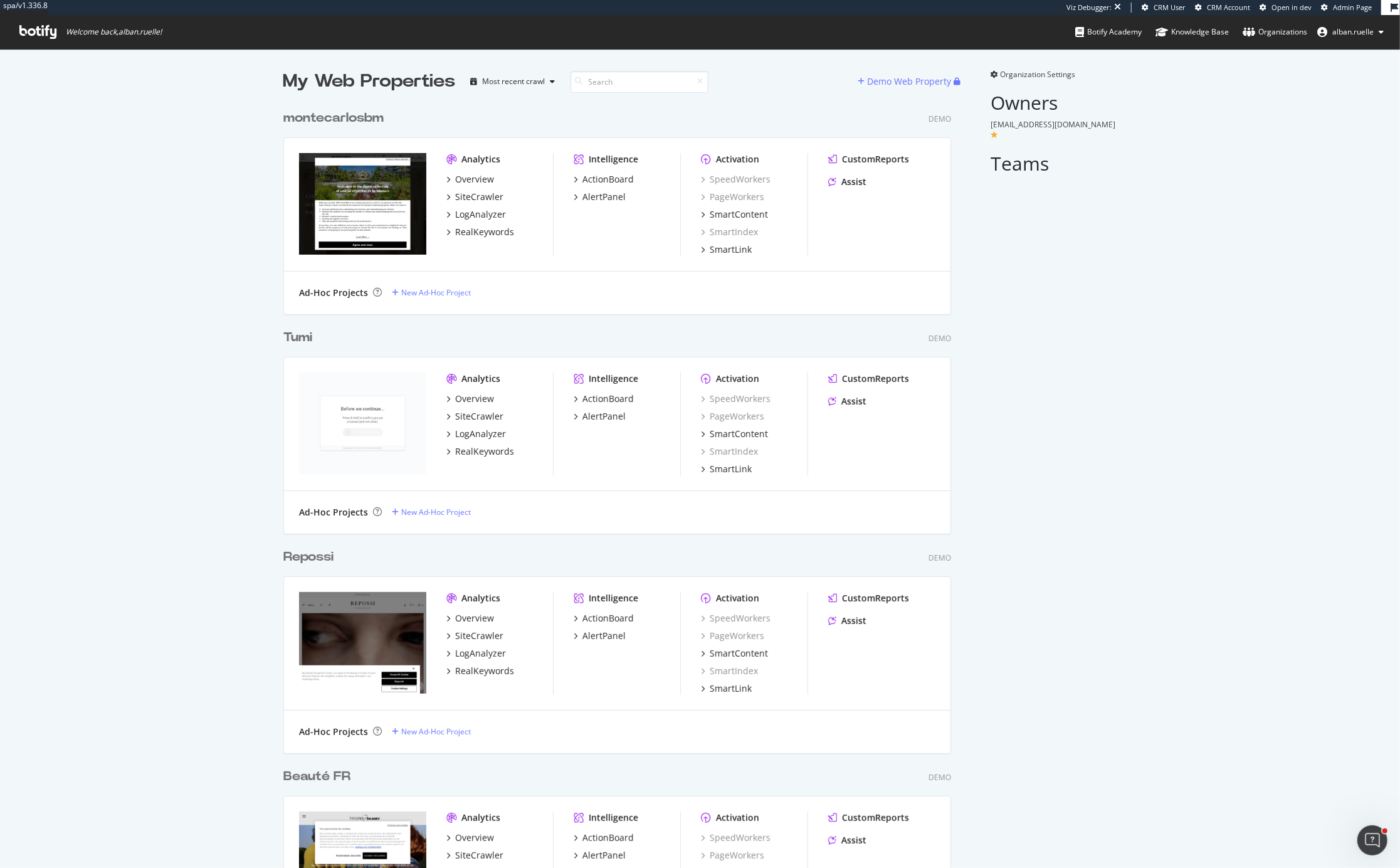
scroll to position [4427, 678]
click at [898, 76] on div "Demo Web Property" at bounding box center [909, 81] width 84 height 12
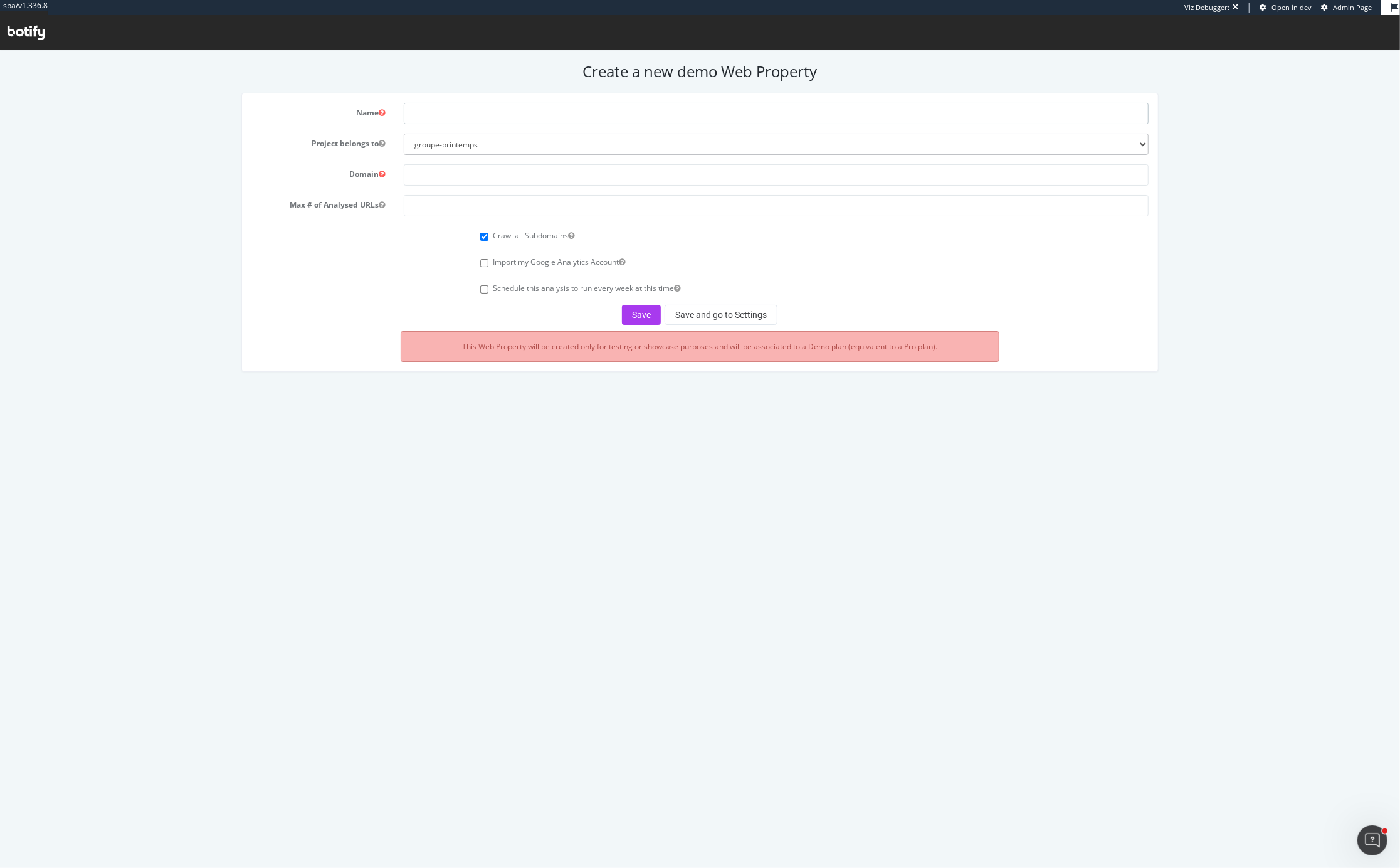
click at [480, 108] on input "text" at bounding box center [776, 113] width 744 height 22
paste input "https://www.nivea.com/"
type input "https://www.nivea.com/"
click at [438, 174] on input "text" at bounding box center [776, 174] width 744 height 22
paste input "https://www.nivea.com/"
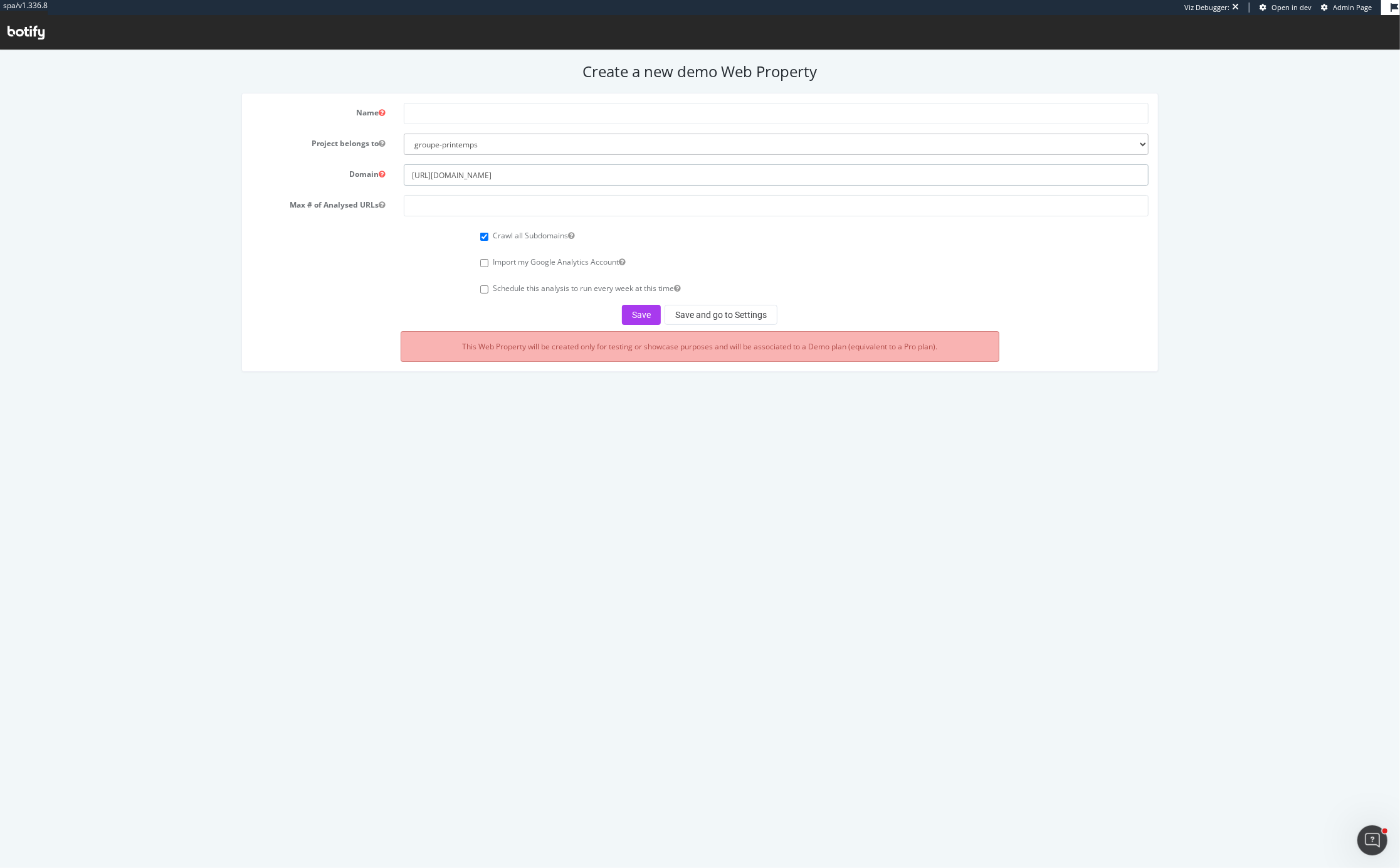
type input "https://www.nivea.com/"
click at [455, 117] on input "text" at bounding box center [776, 113] width 744 height 22
type input "Nivea"
click at [468, 150] on select "groupe-printemps inditex remy-cointreau bnp-paribas-cardif-0124 albanruelle-org…" at bounding box center [776, 143] width 744 height 22
select select "41058"
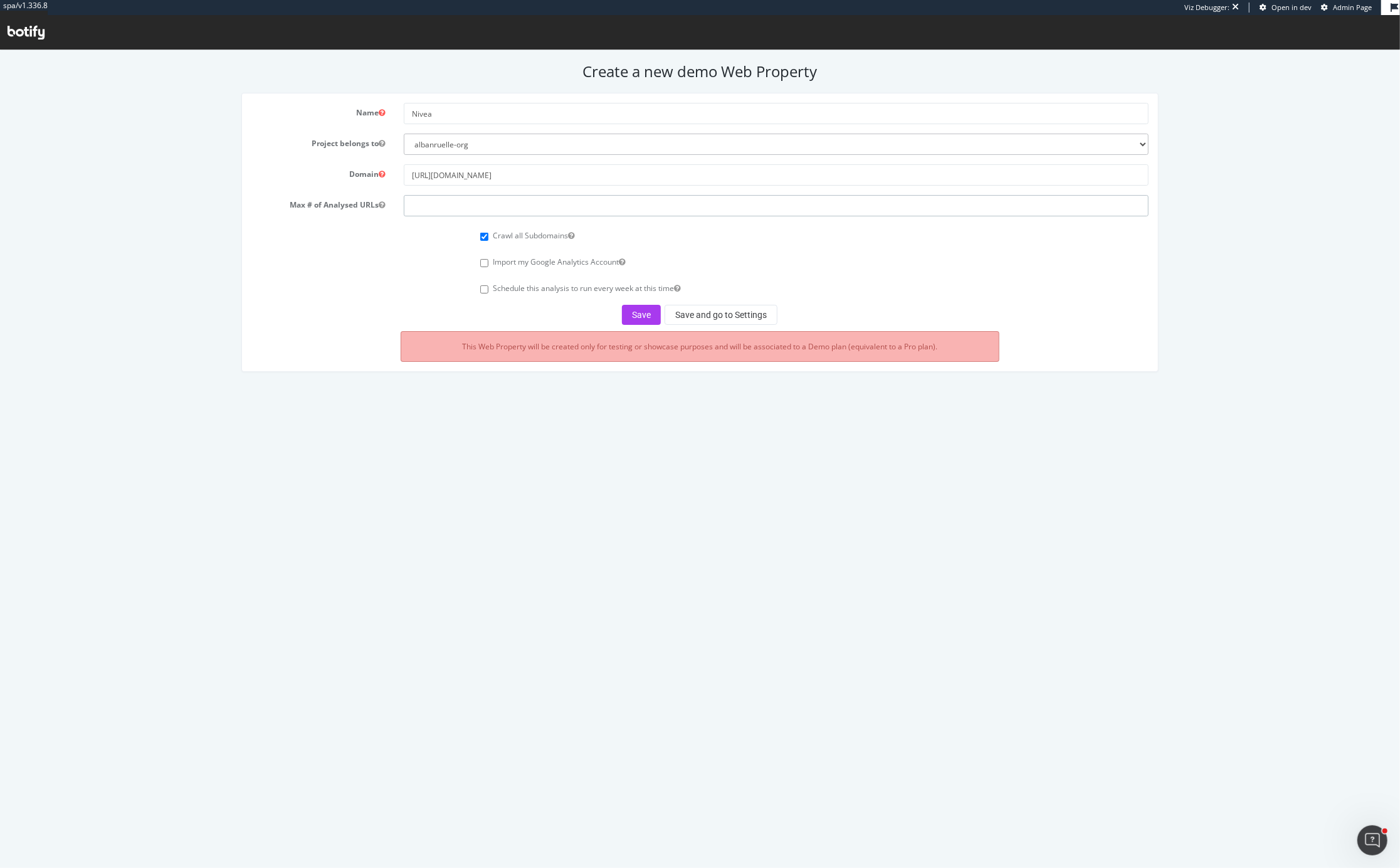
click at [493, 209] on input "number" at bounding box center [776, 205] width 744 height 22
type input "10000"
click at [645, 311] on button "Save" at bounding box center [641, 314] width 39 height 20
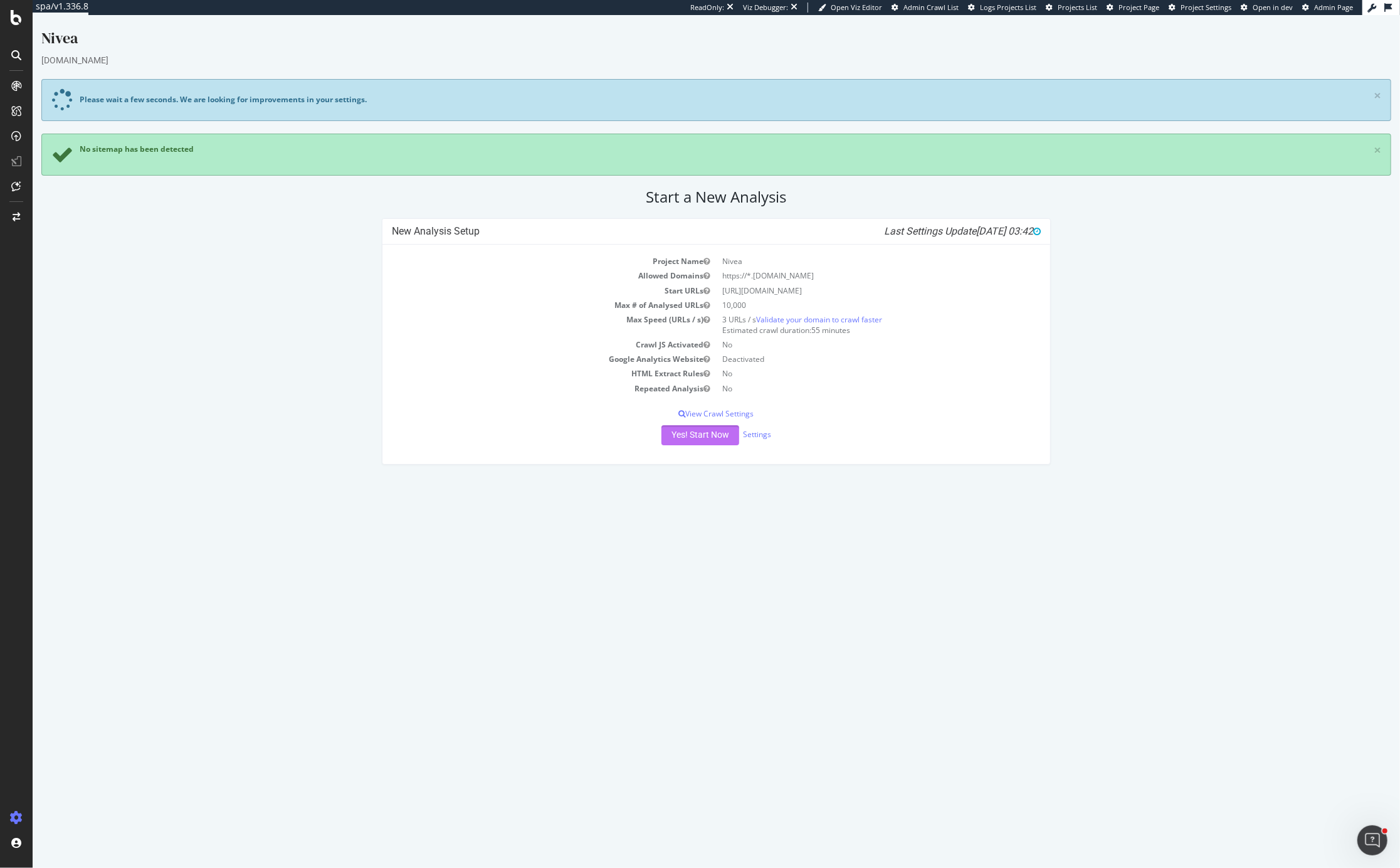
click at [690, 442] on button "Yes! Start Now" at bounding box center [700, 435] width 77 height 20
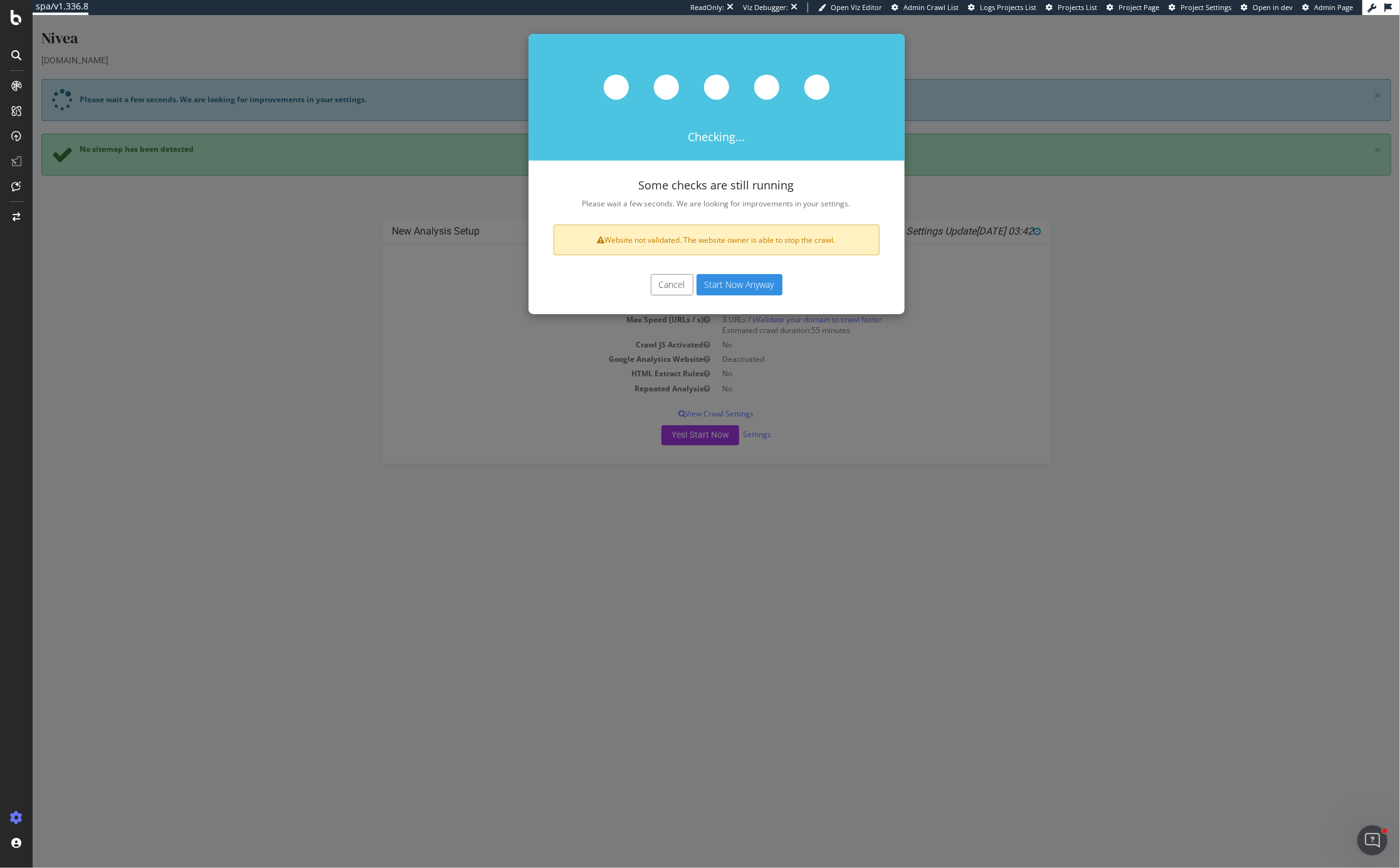
click at [746, 285] on button "Start Now Anyway" at bounding box center [739, 285] width 86 height 22
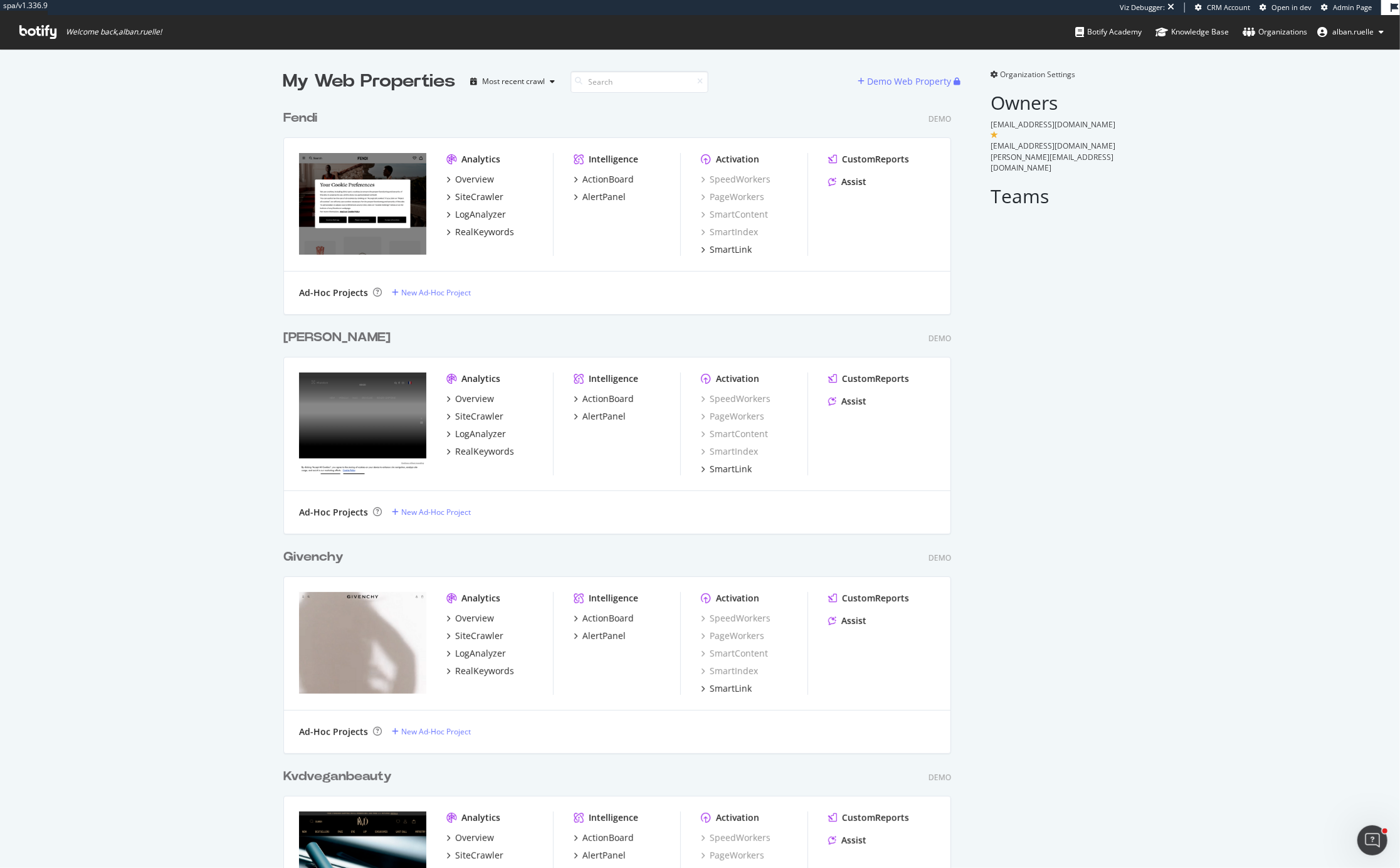
scroll to position [3844, 678]
type input "vuitton"
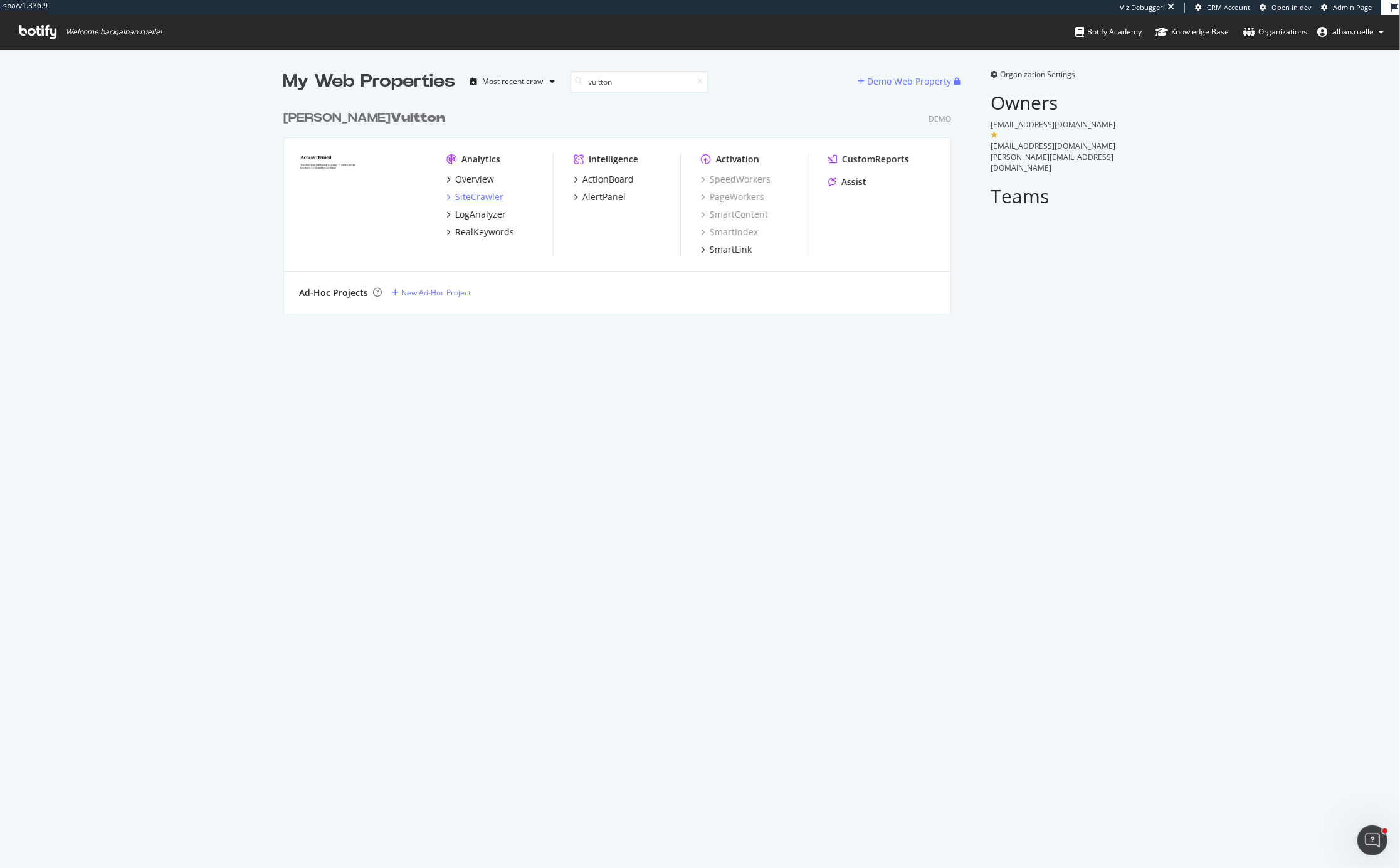
click at [483, 197] on div "SiteCrawler" at bounding box center [479, 197] width 48 height 12
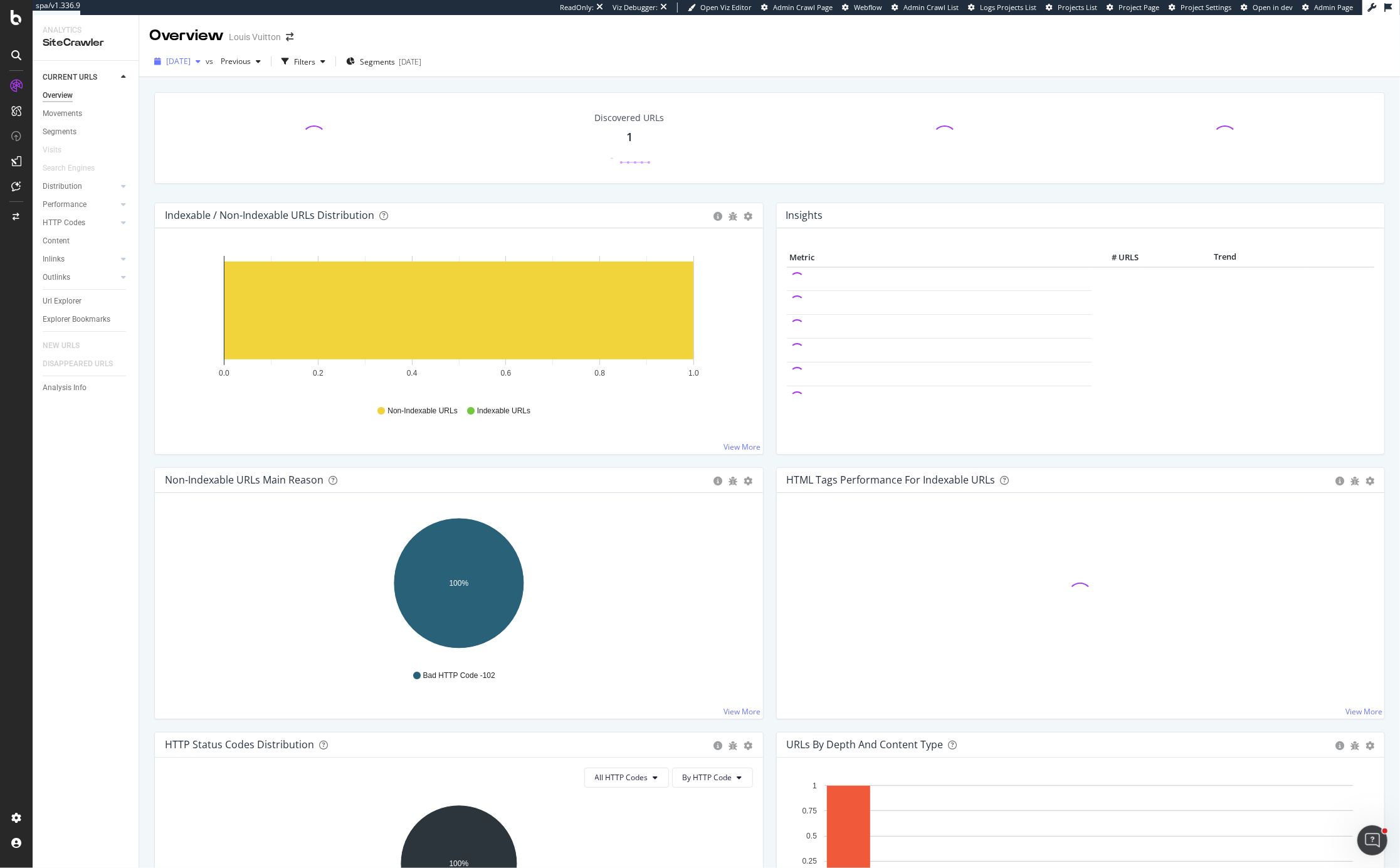
click at [206, 69] on div "2025 Aug. 17th" at bounding box center [177, 62] width 57 height 19
